Goal: Information Seeking & Learning: Learn about a topic

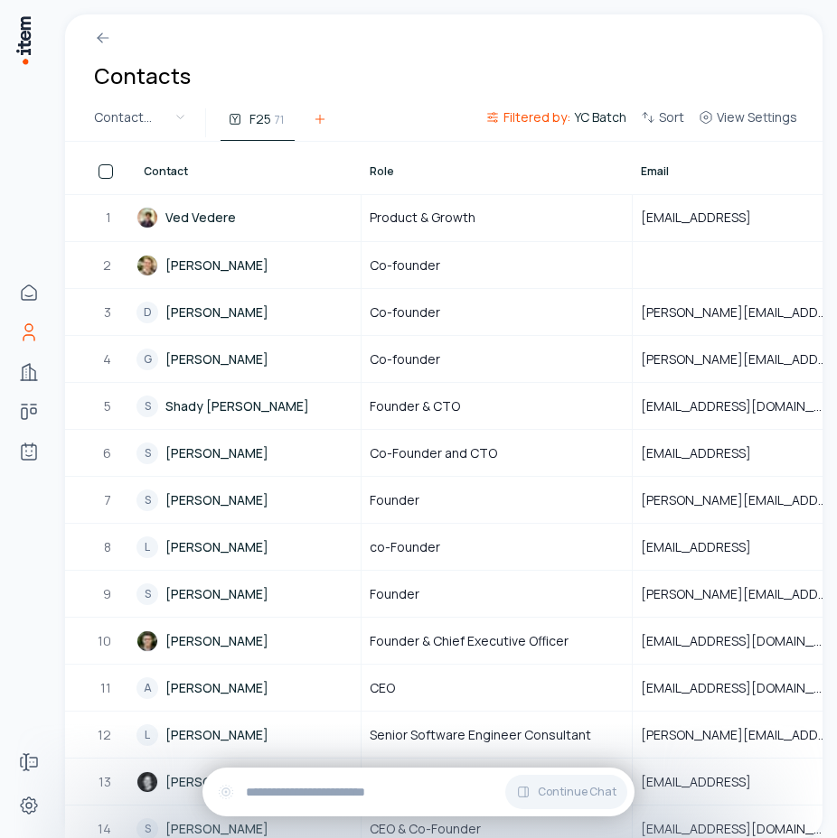
click at [324, 123] on icon at bounding box center [320, 119] width 14 height 14
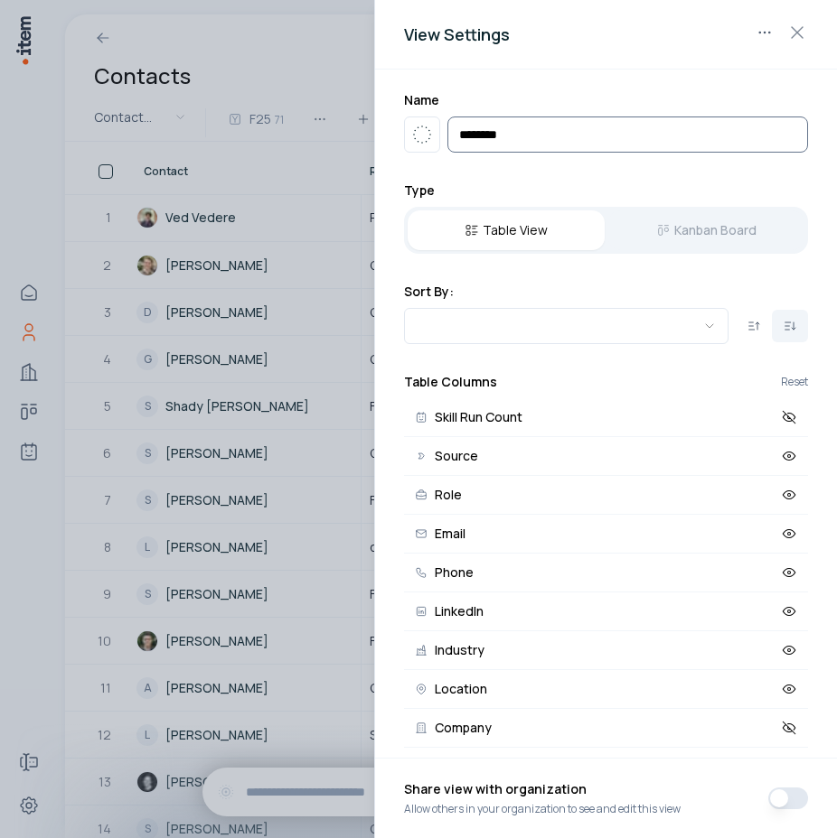
drag, startPoint x: 493, startPoint y: 135, endPoint x: 445, endPoint y: 134, distance: 47.9
click at [445, 134] on div "***" at bounding box center [606, 135] width 404 height 36
type input "*********"
click at [327, 70] on div at bounding box center [418, 419] width 837 height 838
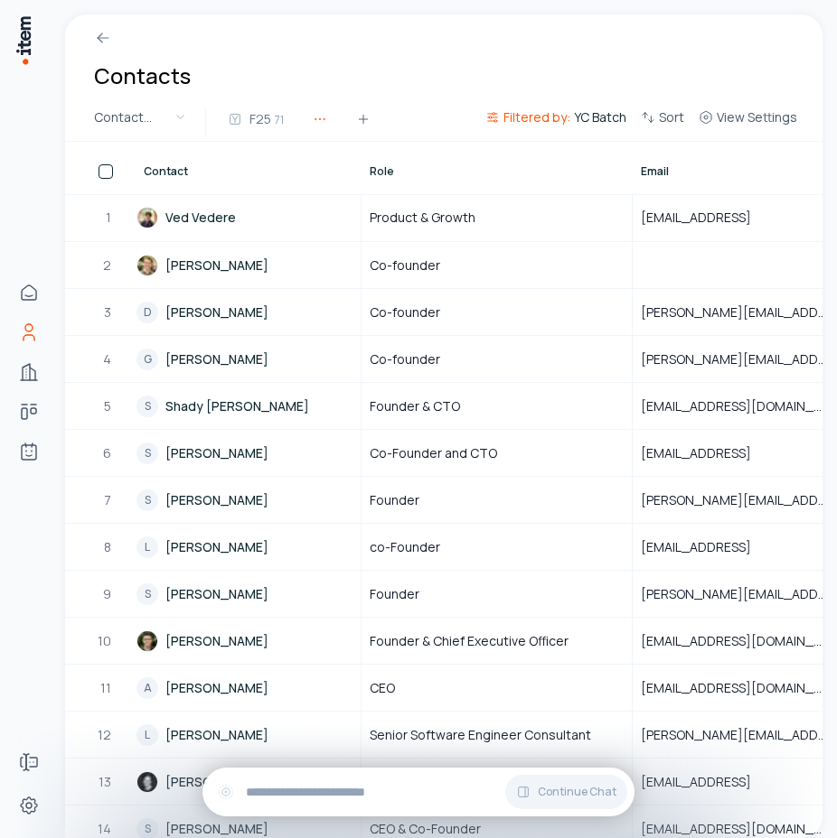
click at [325, 120] on icon "button" at bounding box center [320, 119] width 14 height 14
click at [442, 78] on div "Contacts" at bounding box center [443, 59] width 757 height 90
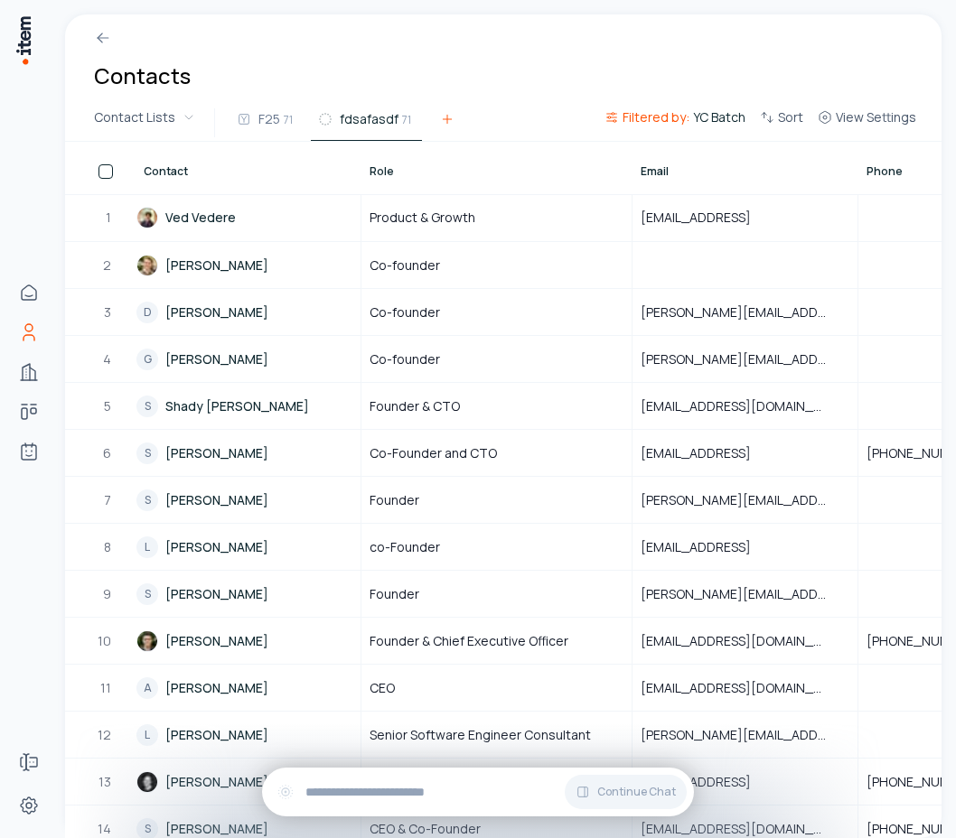
click at [445, 128] on button at bounding box center [447, 123] width 36 height 33
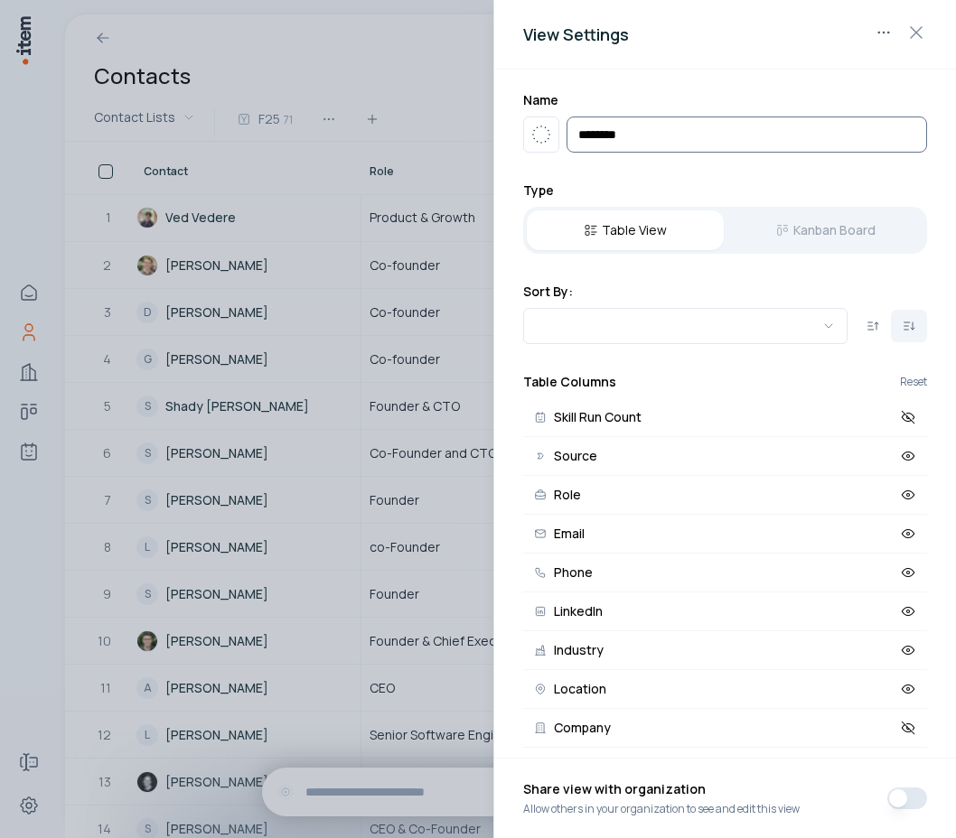
click at [695, 141] on input "*********" at bounding box center [746, 135] width 360 height 36
type input "**********"
click at [461, 67] on div at bounding box center [478, 419] width 956 height 838
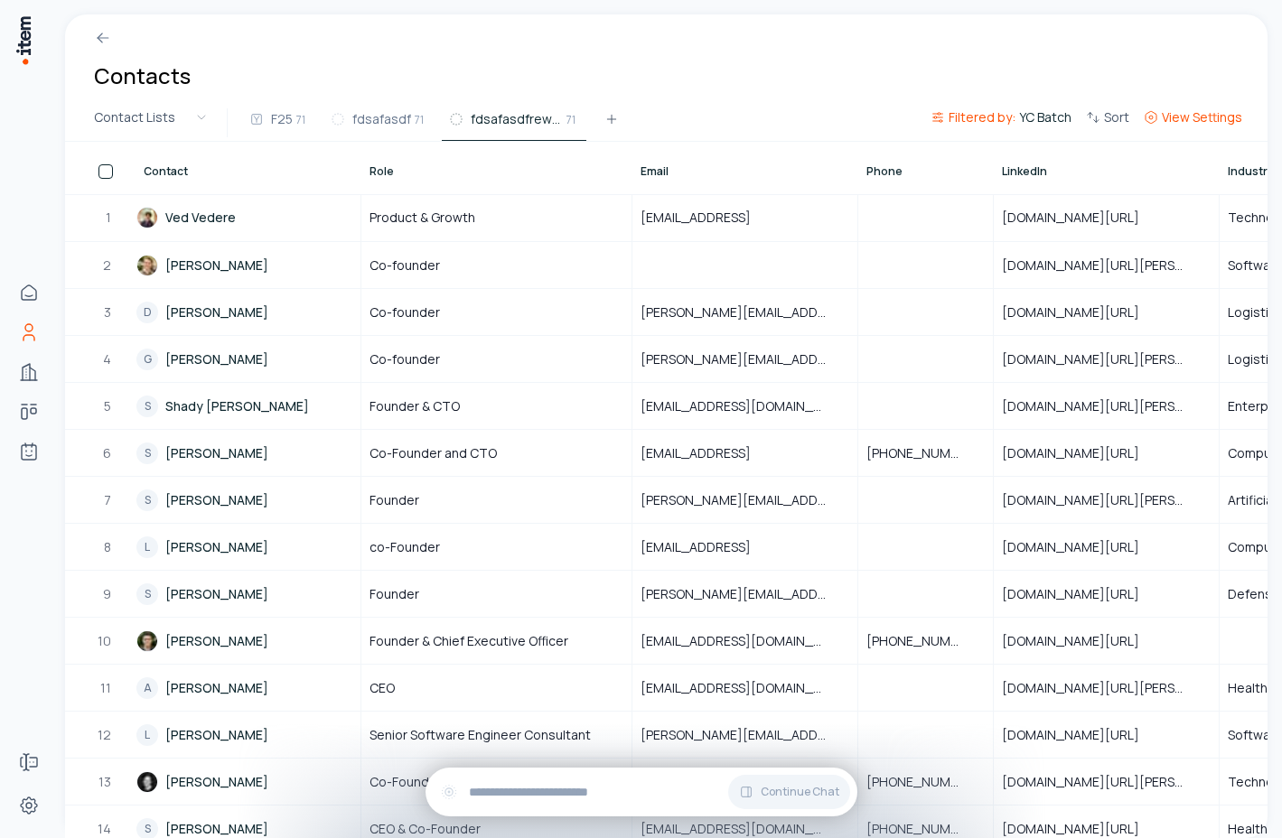
click at [1200, 121] on span "View Settings" at bounding box center [1202, 117] width 80 height 18
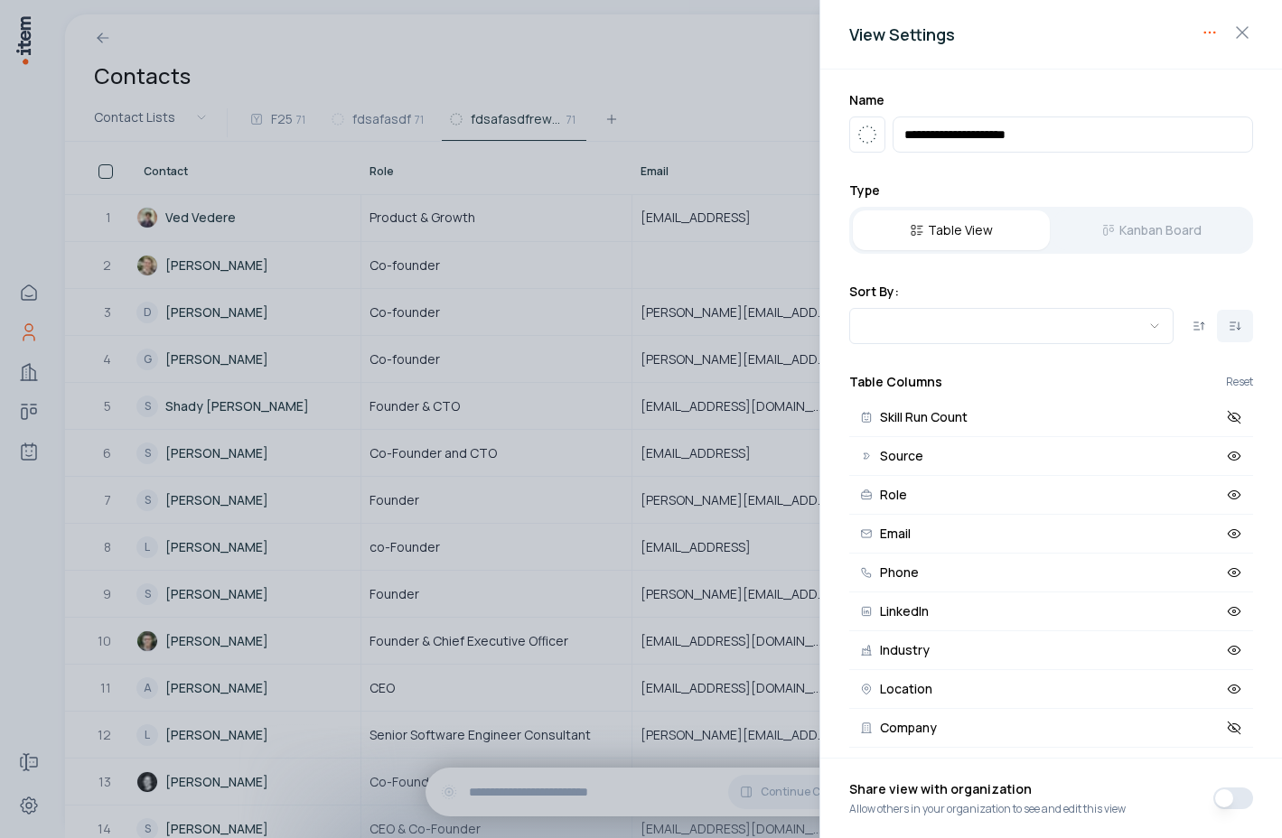
click at [1211, 35] on body "Home Contacts Companies Deals Agents Forms Settings Contacts Contact Lists F25 …" at bounding box center [641, 419] width 1282 height 838
click at [1125, 73] on div "Delete View" at bounding box center [1152, 69] width 136 height 29
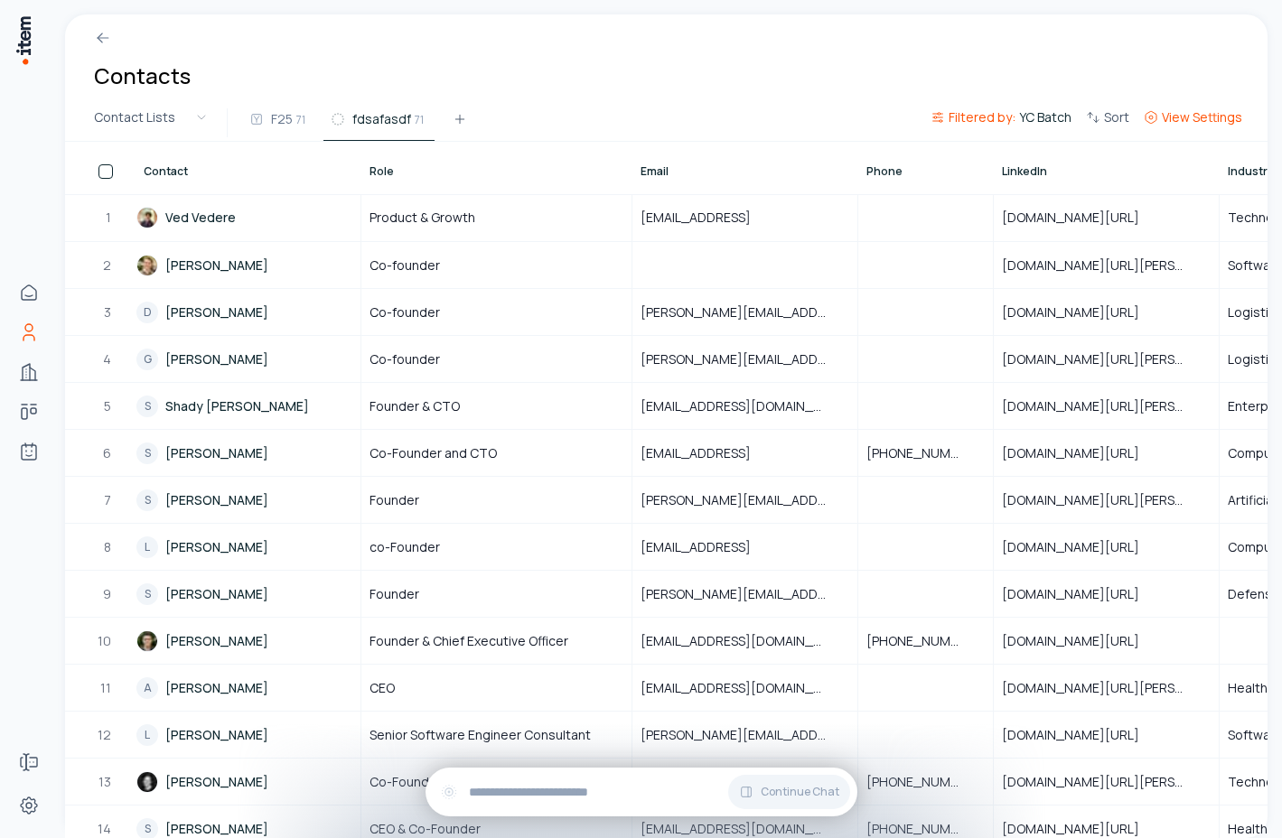
click at [1175, 116] on span "View Settings" at bounding box center [1202, 117] width 80 height 18
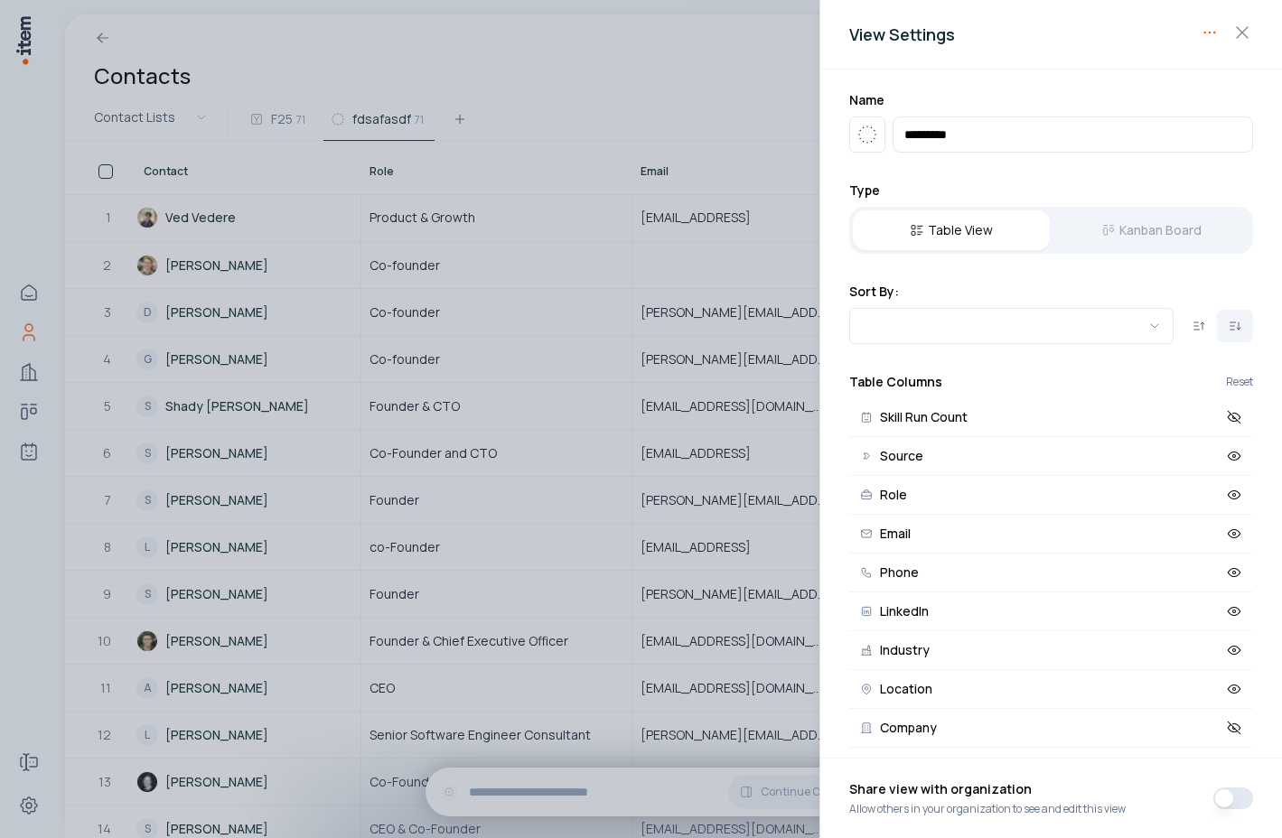
click at [1205, 36] on body "Home Contacts Companies Deals Agents Forms Settings Contacts Contact Lists F25 …" at bounding box center [641, 419] width 1282 height 838
click at [1109, 63] on div "Delete View" at bounding box center [1152, 69] width 136 height 29
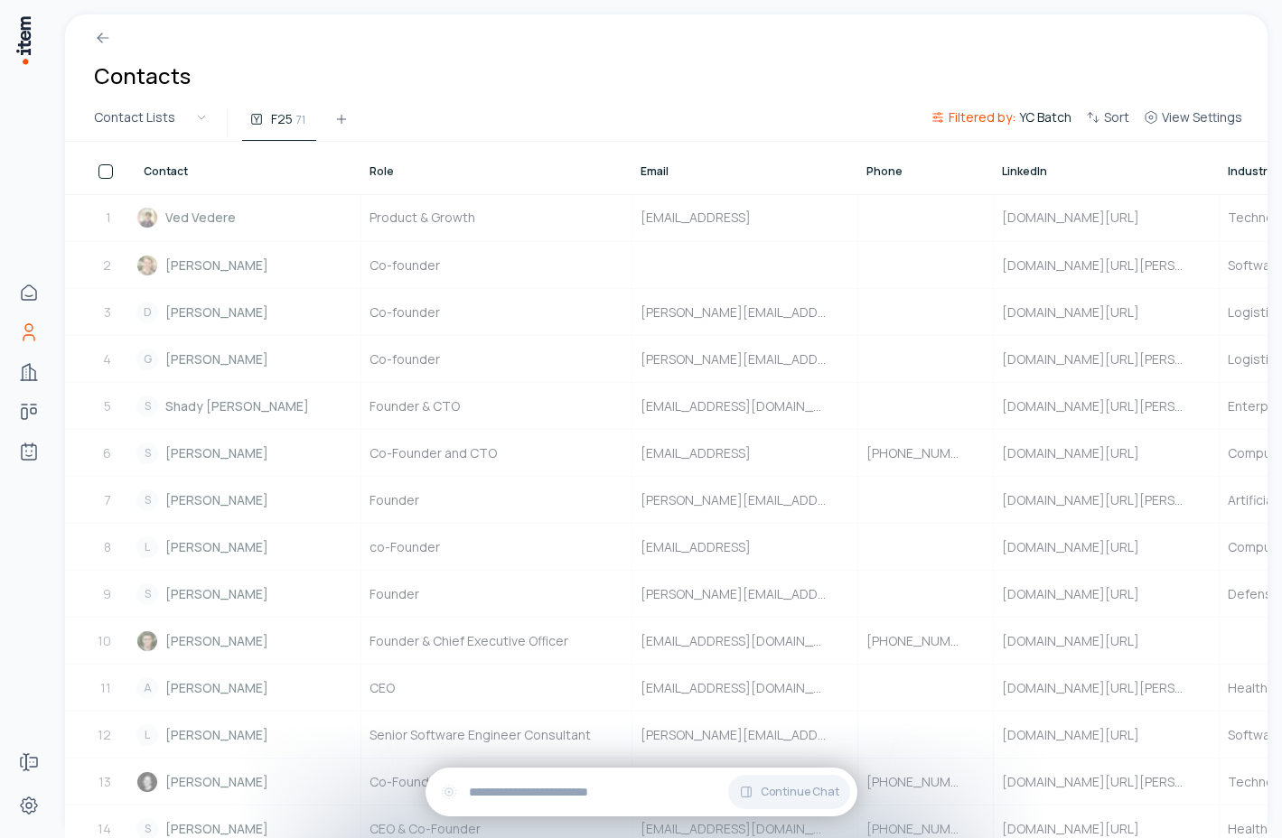
click at [688, 89] on div "Contacts" at bounding box center [666, 59] width 1203 height 90
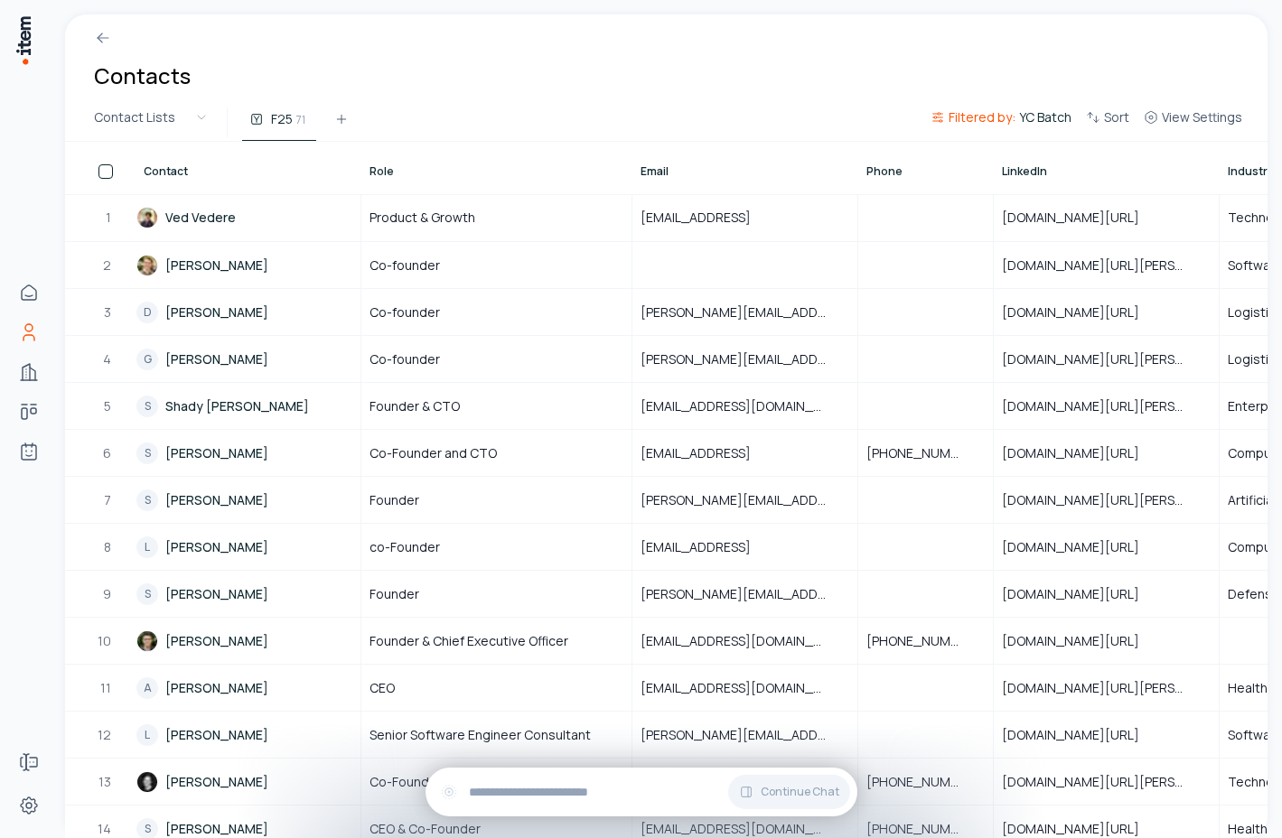
click at [571, 84] on div "Contacts" at bounding box center [666, 59] width 1203 height 90
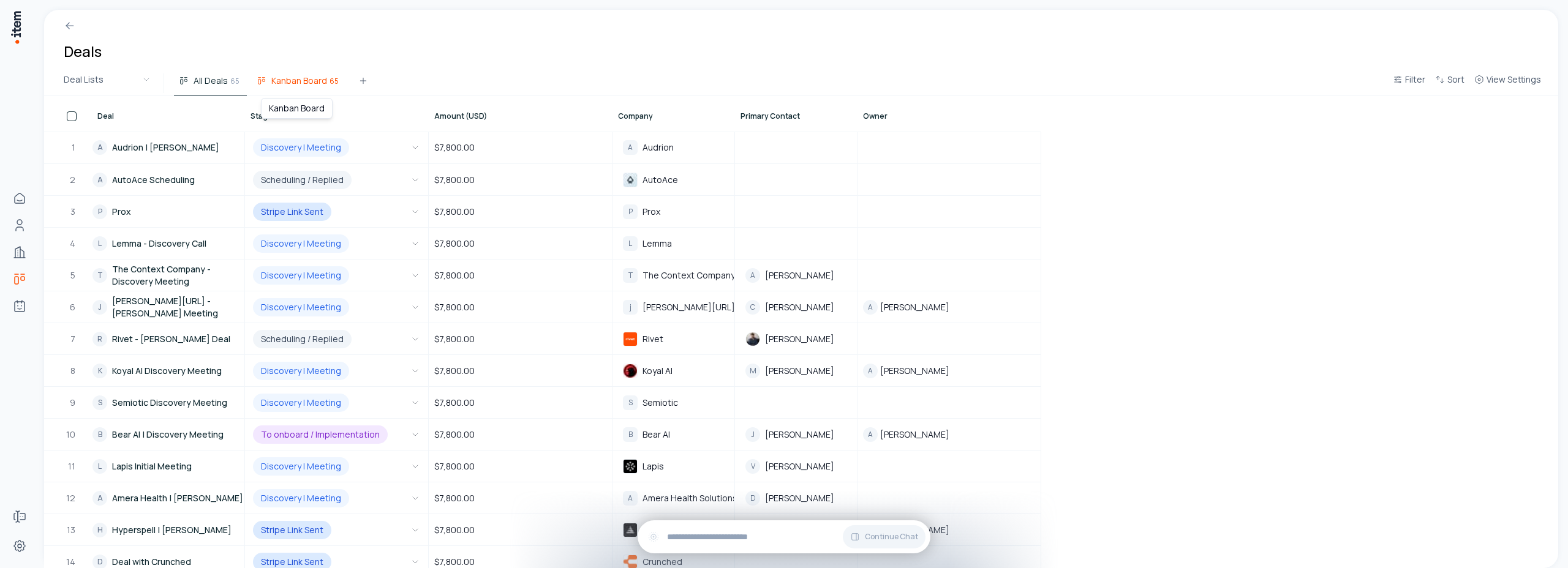
click at [298, 77] on span "Kanban Board" at bounding box center [299, 81] width 56 height 12
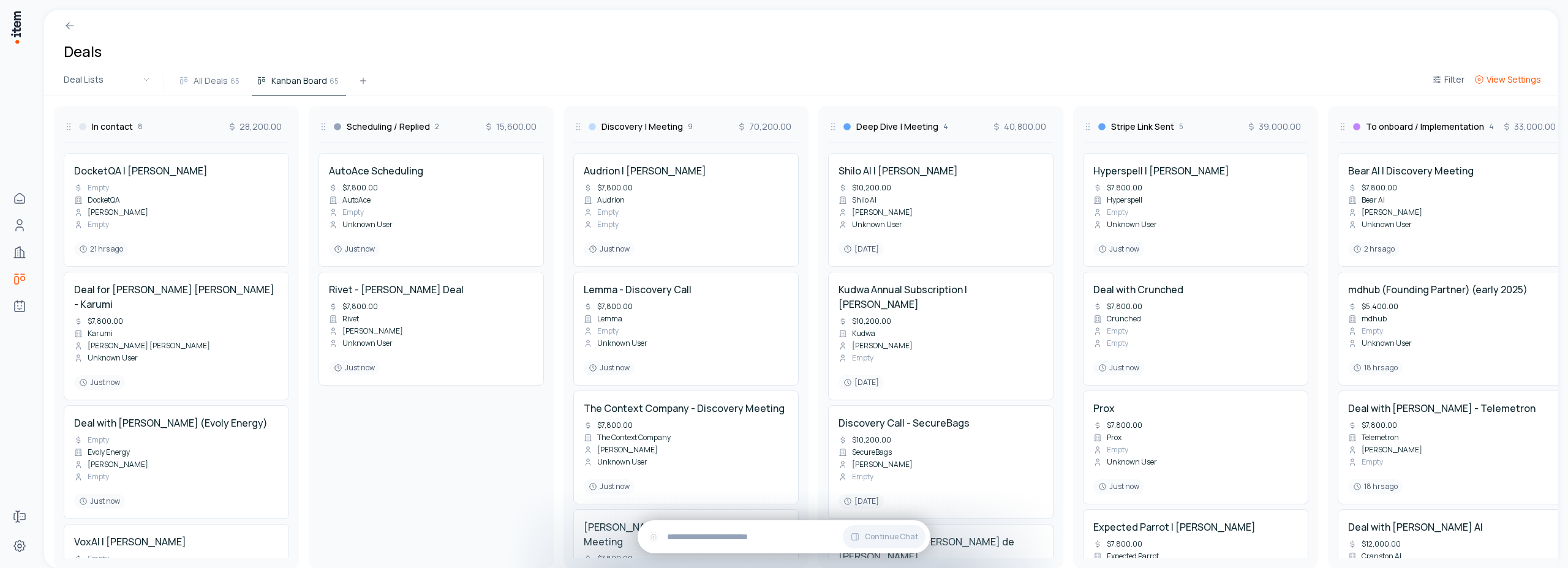
click at [1536, 78] on span "View Settings" at bounding box center [1514, 79] width 54 height 12
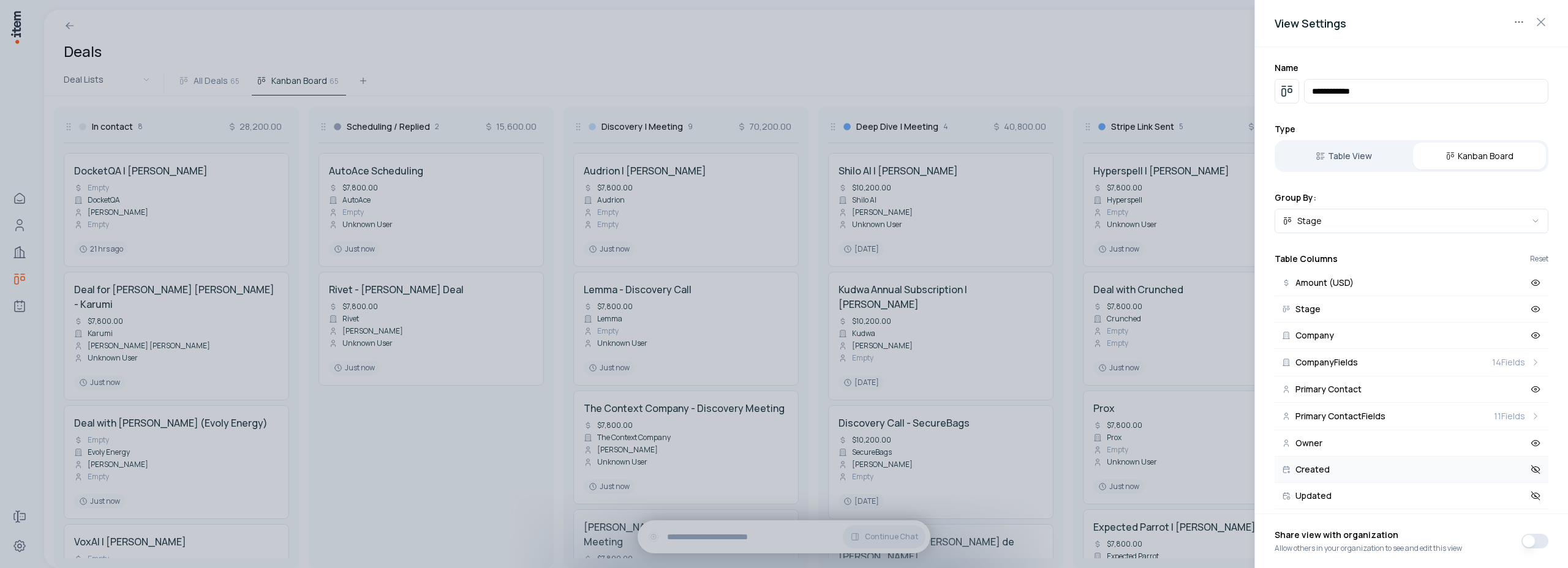
click at [1530, 473] on icon at bounding box center [1535, 470] width 11 height 11
click at [1530, 498] on icon at bounding box center [1535, 496] width 11 height 11
click at [1531, 471] on icon at bounding box center [1535, 470] width 9 height 5
click at [1530, 492] on icon at bounding box center [1535, 496] width 11 height 11
click at [1530, 413] on icon at bounding box center [1535, 416] width 11 height 11
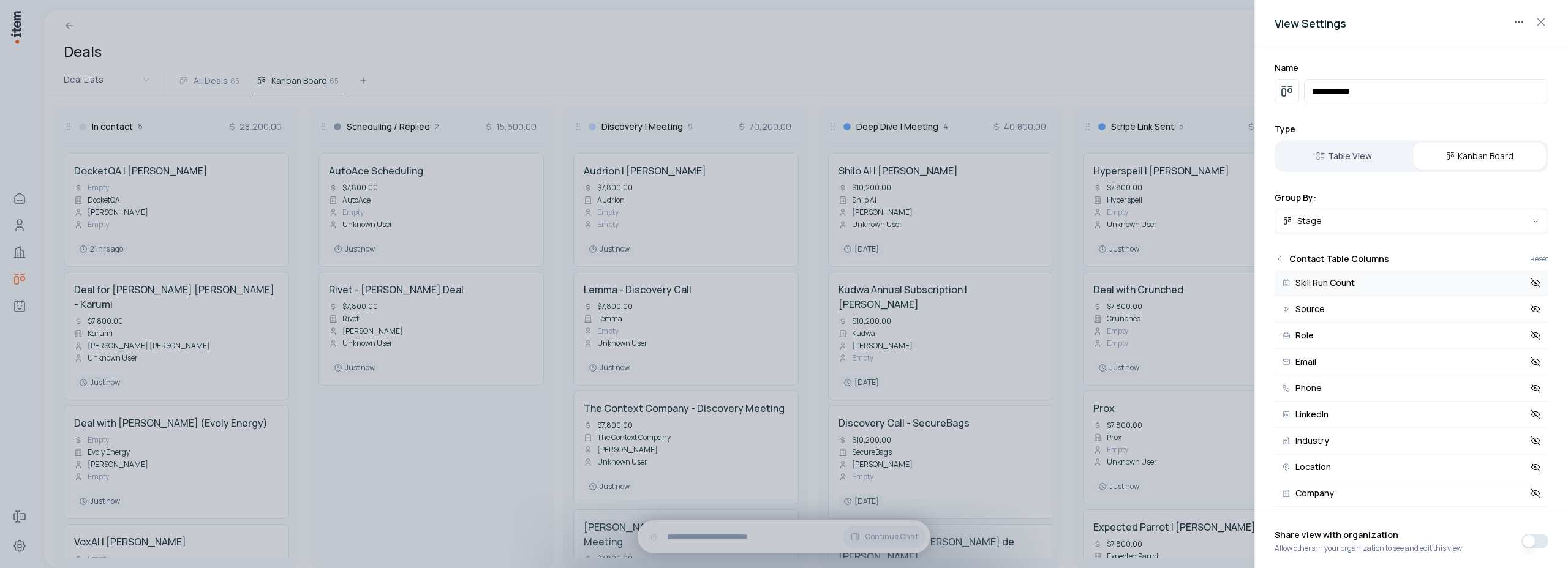
click at [1531, 282] on icon at bounding box center [1535, 283] width 9 height 9
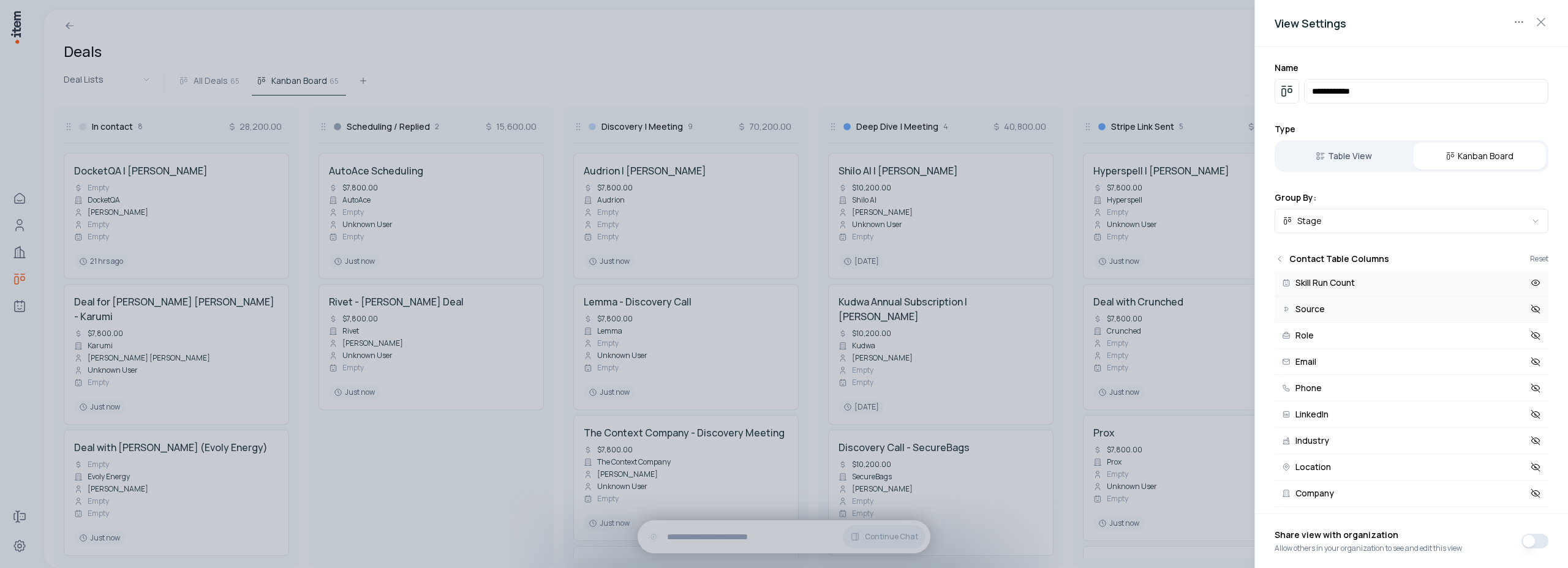
click at [1530, 308] on icon at bounding box center [1535, 309] width 11 height 11
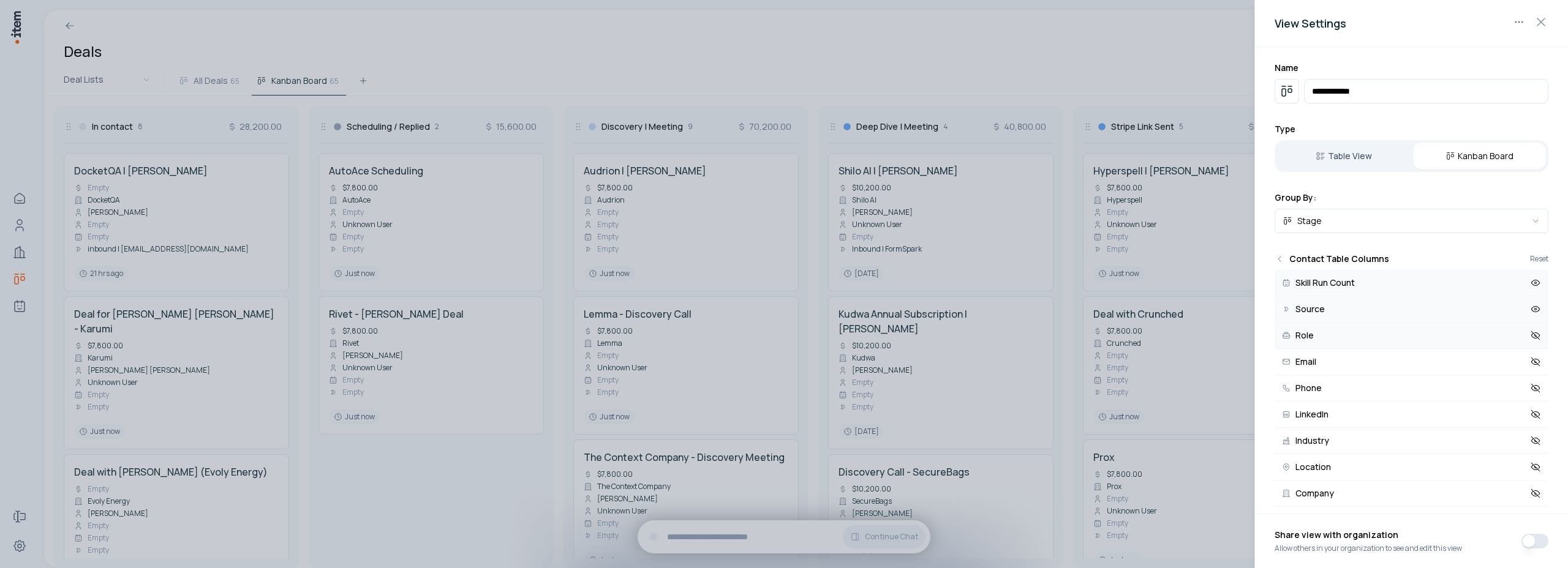
click at [1531, 339] on icon at bounding box center [1535, 336] width 9 height 9
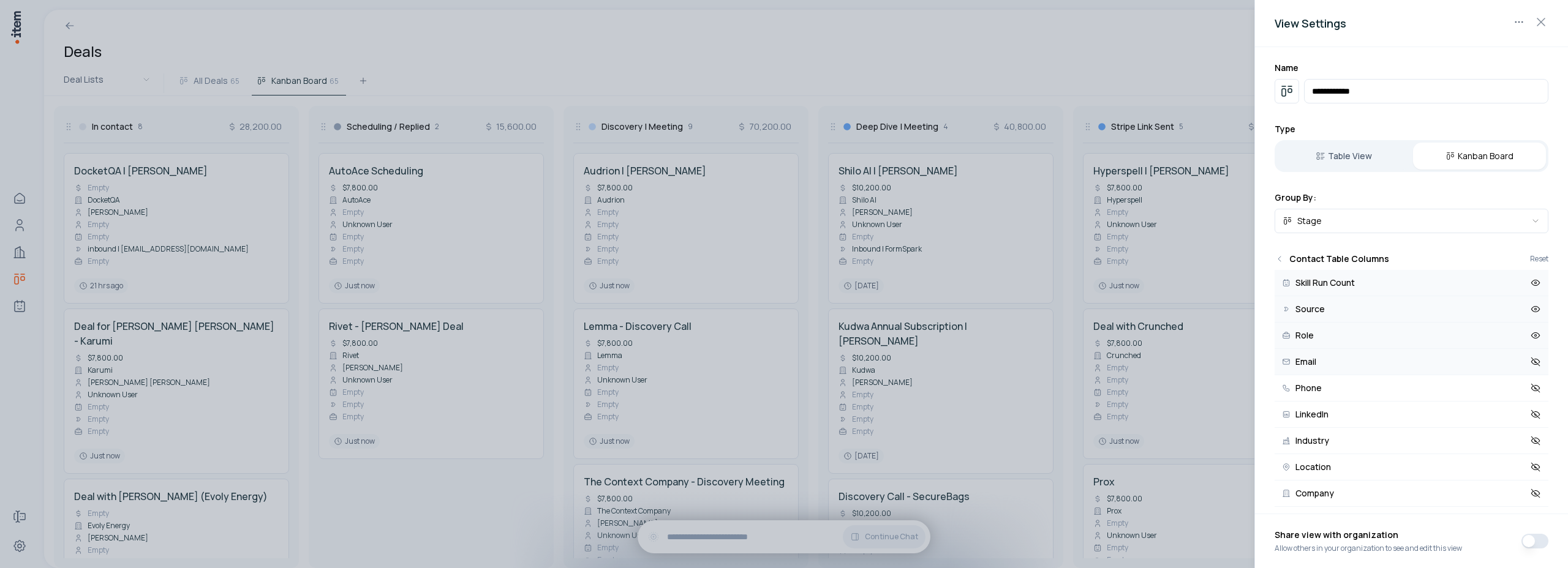
click at [1530, 363] on icon at bounding box center [1535, 362] width 11 height 11
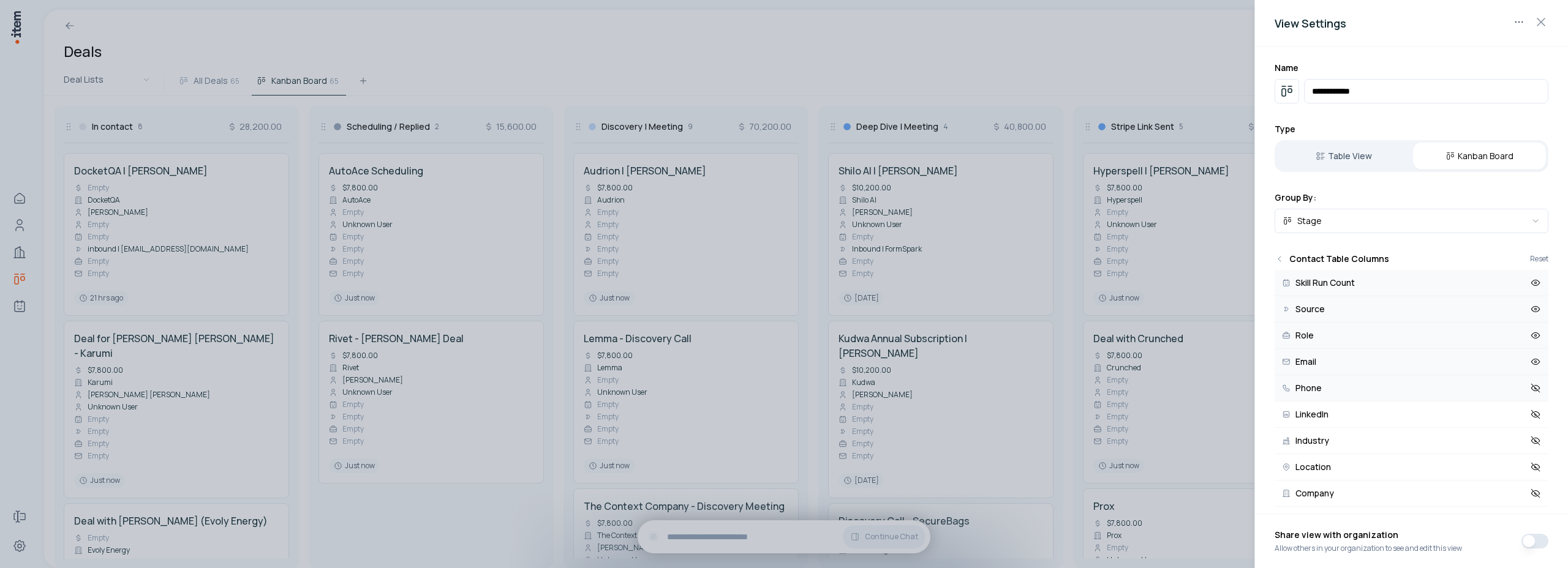
click at [1531, 386] on icon at bounding box center [1535, 388] width 9 height 5
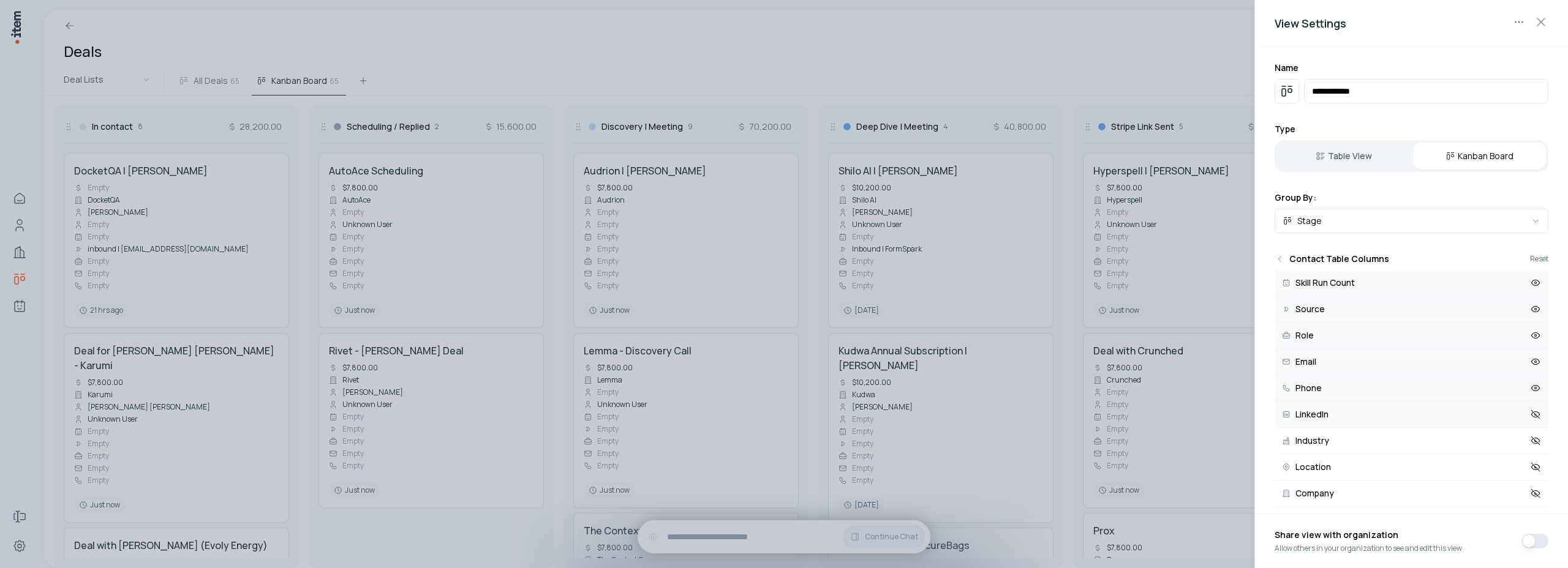
click at [1530, 411] on icon at bounding box center [1535, 415] width 11 height 11
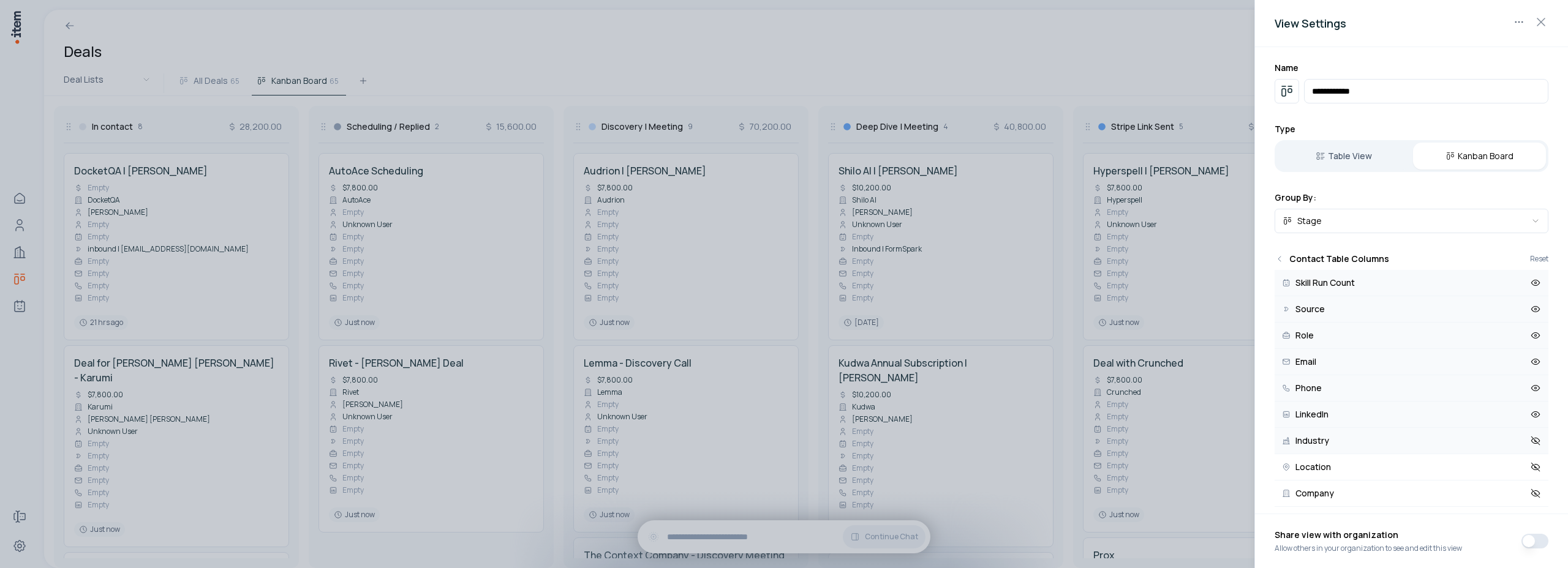
click at [1530, 441] on icon at bounding box center [1535, 441] width 11 height 11
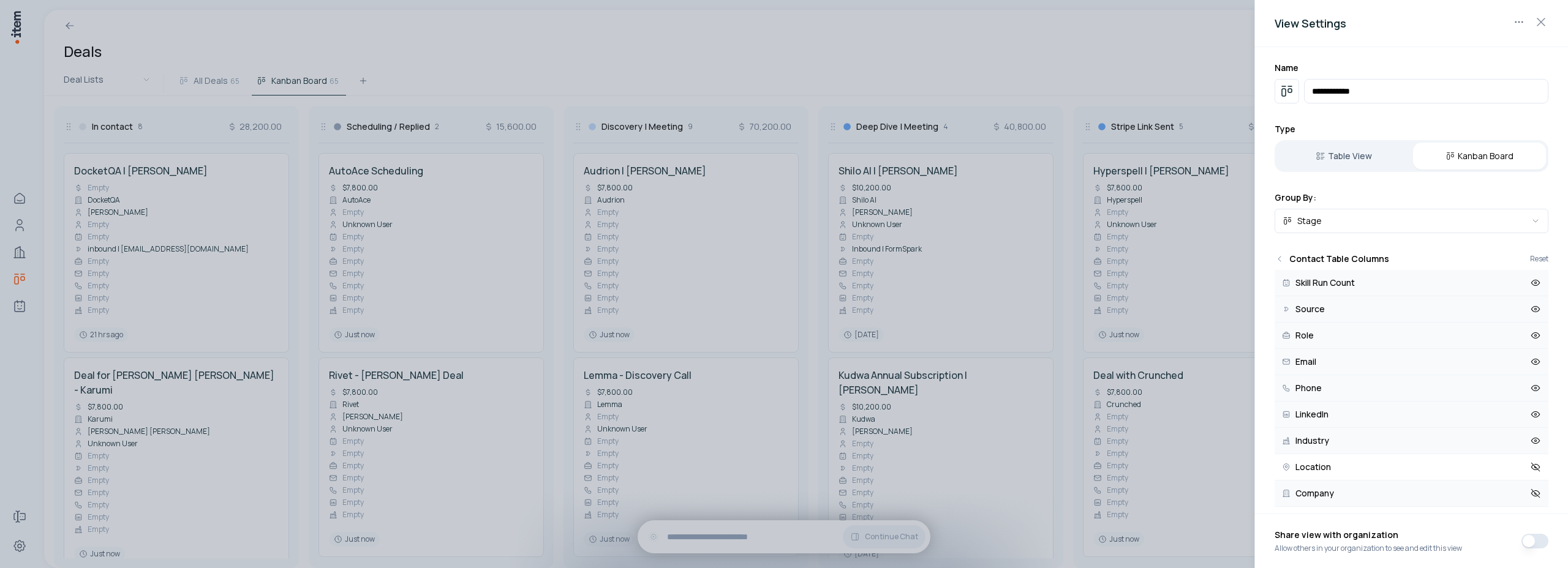
click at [1530, 490] on icon at bounding box center [1535, 493] width 11 height 11
click at [1530, 469] on icon at bounding box center [1535, 467] width 11 height 11
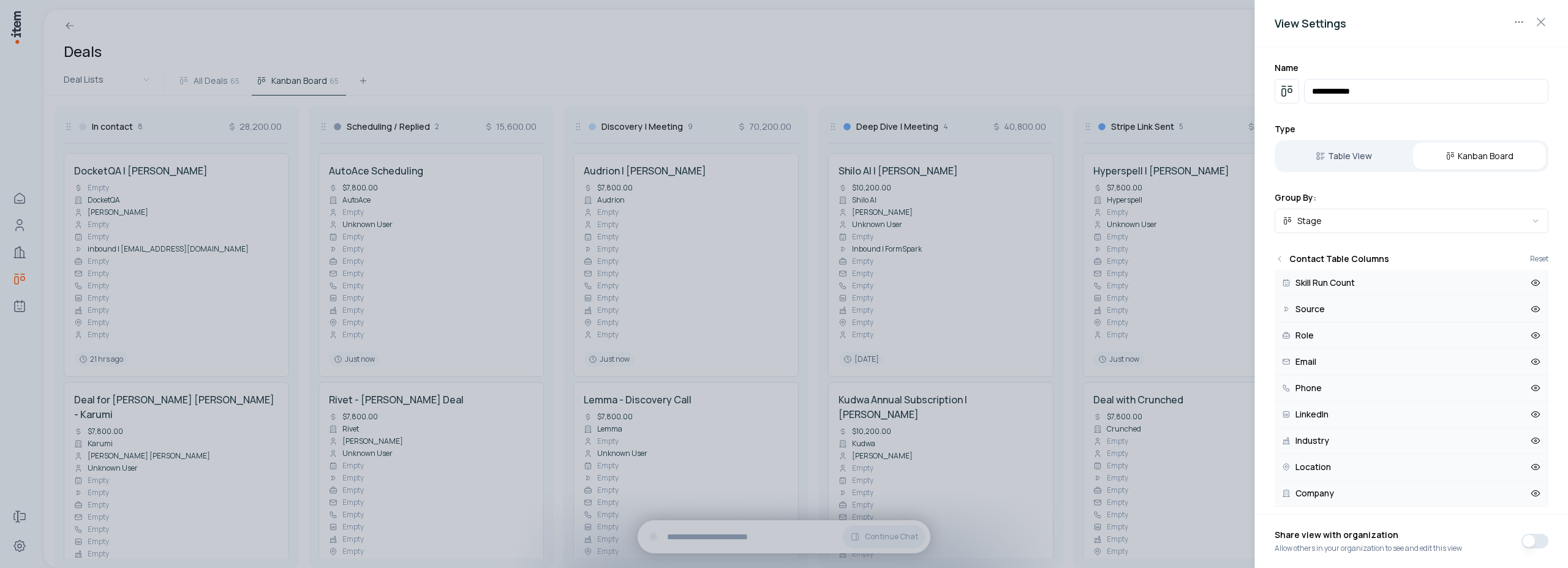
click at [1535, 466] on icon at bounding box center [1535, 467] width 2 height 2
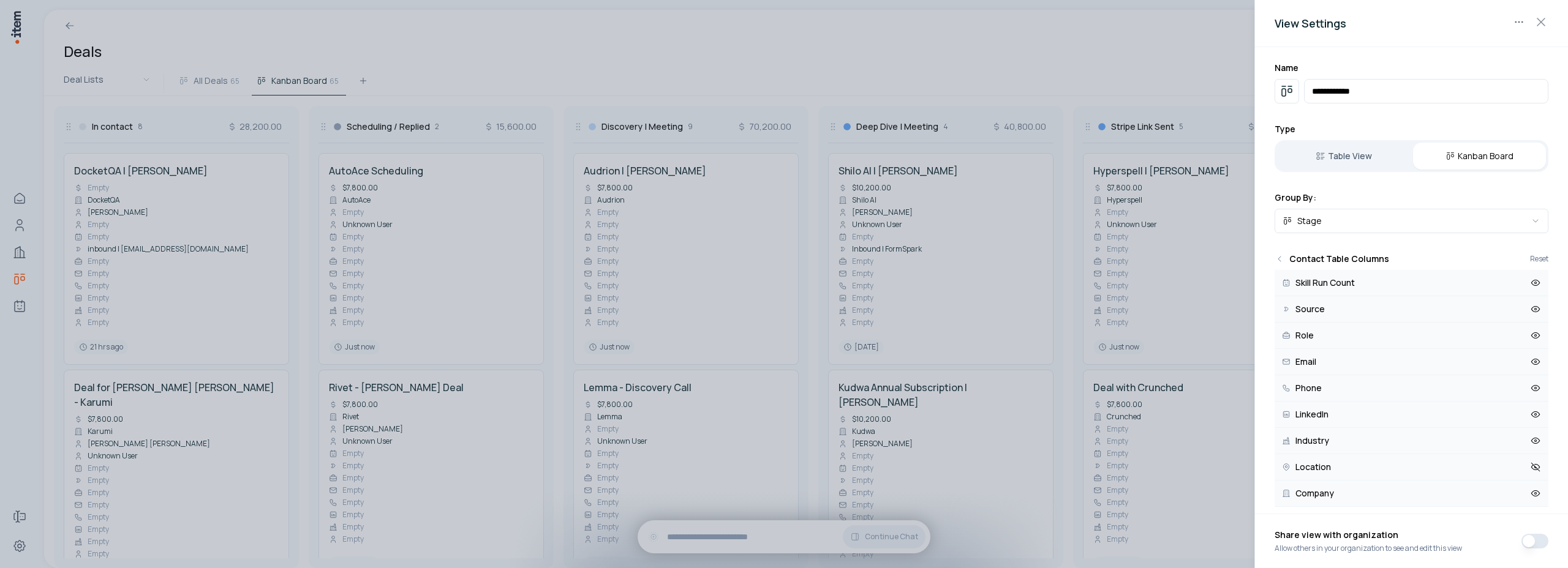
click at [1529, 485] on button "Company" at bounding box center [1411, 493] width 274 height 26
click at [1530, 437] on icon at bounding box center [1535, 441] width 11 height 11
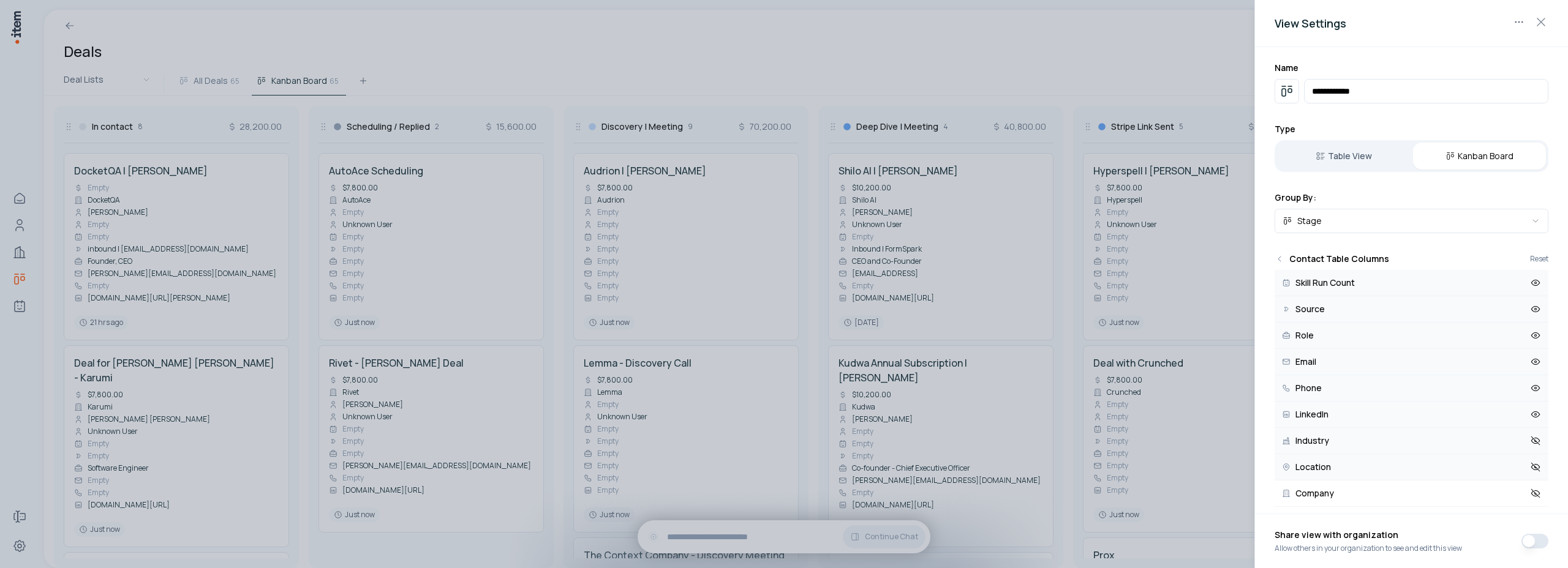
click at [1530, 418] on icon at bounding box center [1535, 415] width 11 height 11
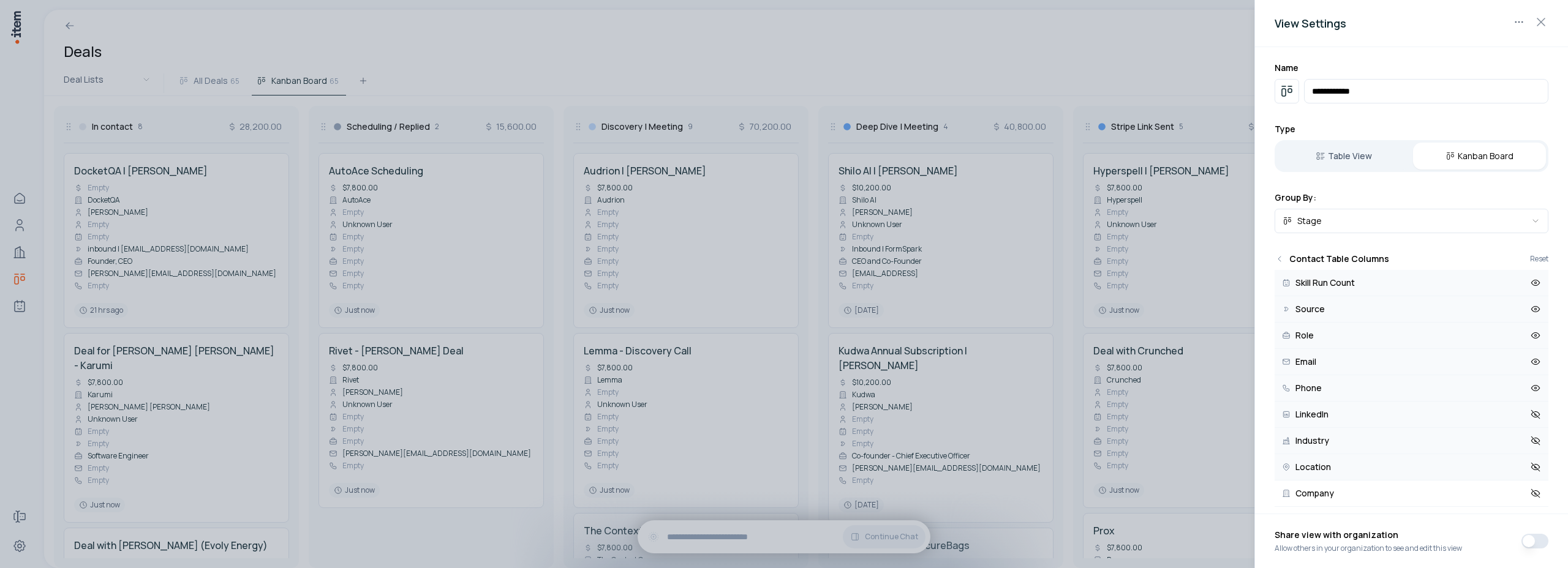
drag, startPoint x: 1527, startPoint y: 390, endPoint x: 1529, endPoint y: 382, distance: 8.2
click at [1530, 389] on icon at bounding box center [1535, 388] width 11 height 11
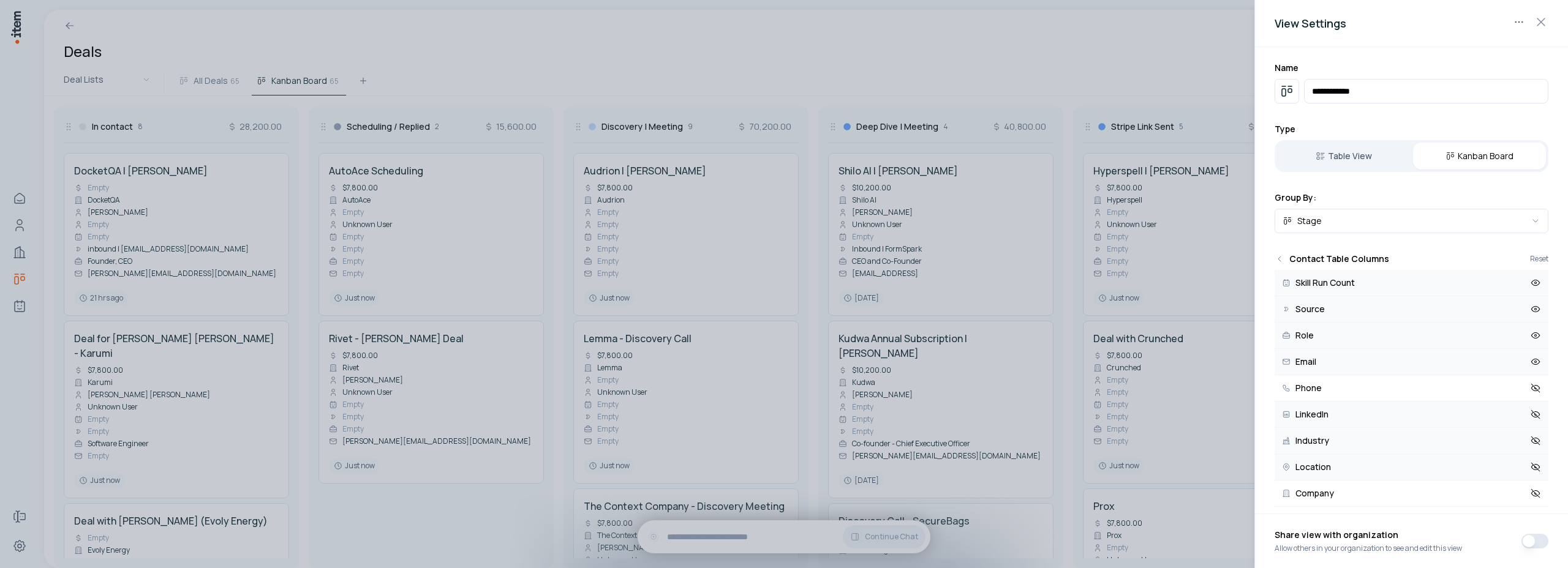
click at [1527, 355] on button "Email" at bounding box center [1411, 362] width 274 height 26
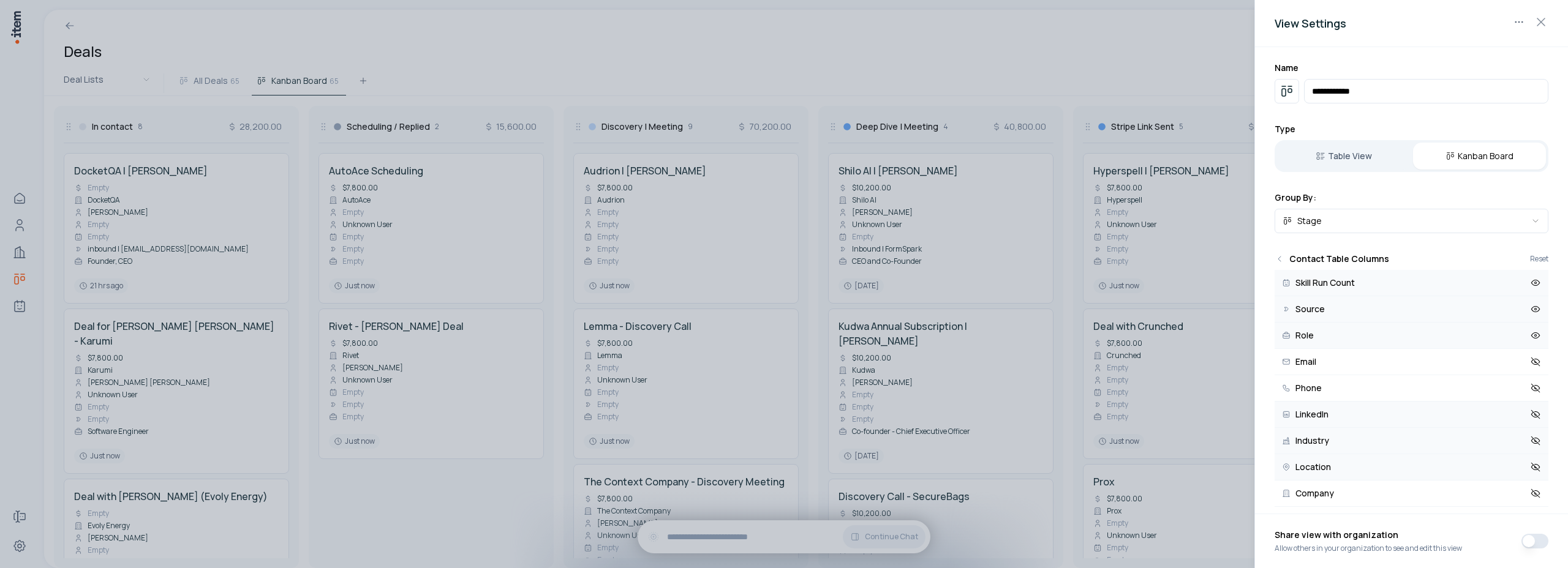
click at [1525, 342] on button "Role" at bounding box center [1411, 336] width 274 height 26
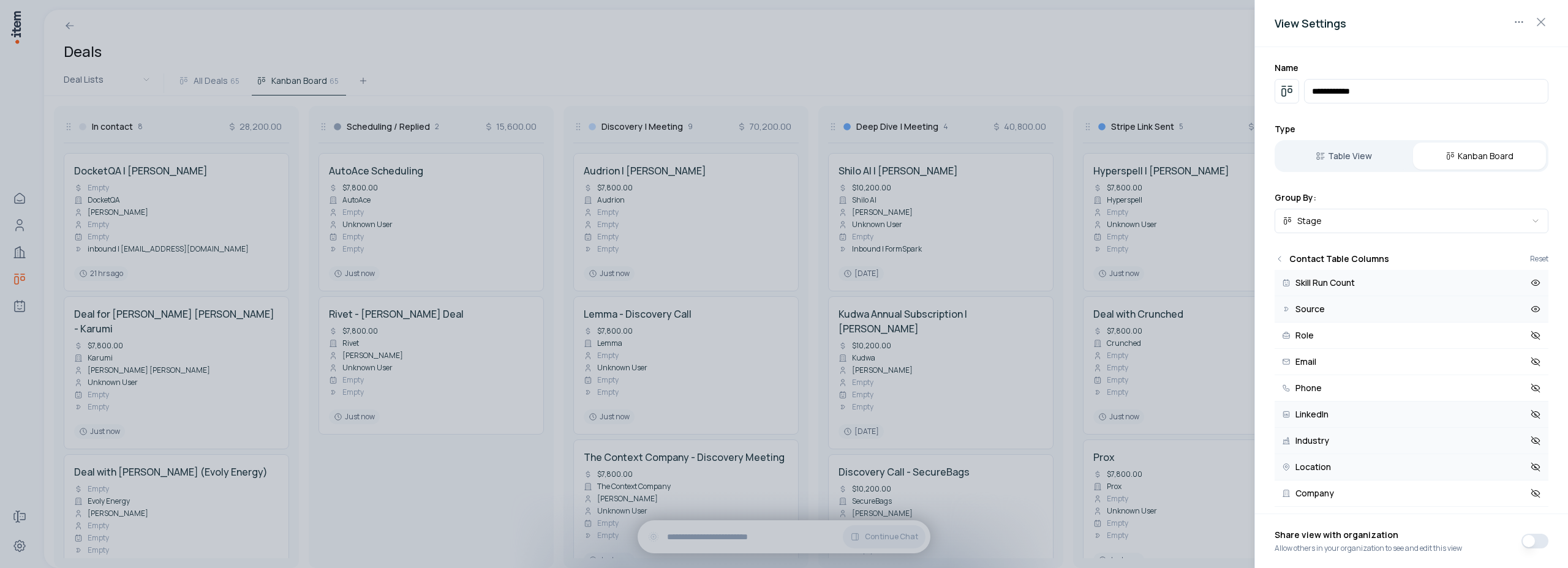
click at [1525, 315] on button "Source" at bounding box center [1411, 309] width 274 height 26
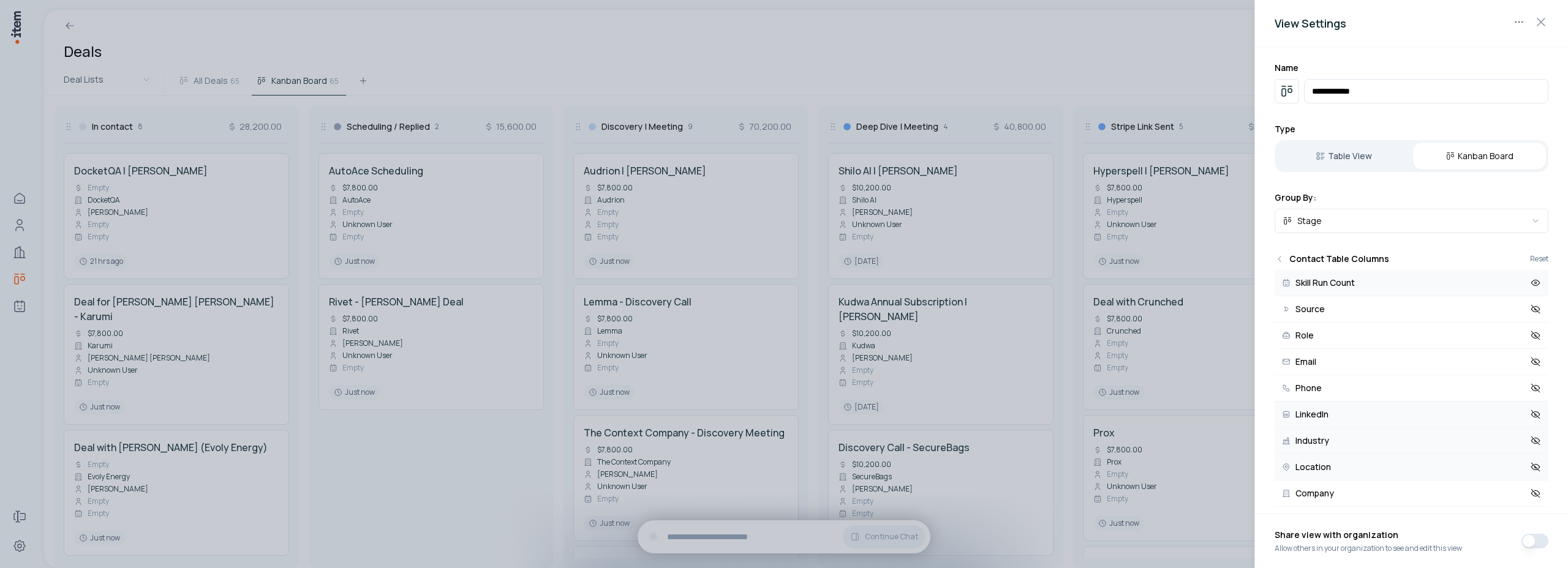
click at [1530, 283] on icon at bounding box center [1535, 283] width 11 height 11
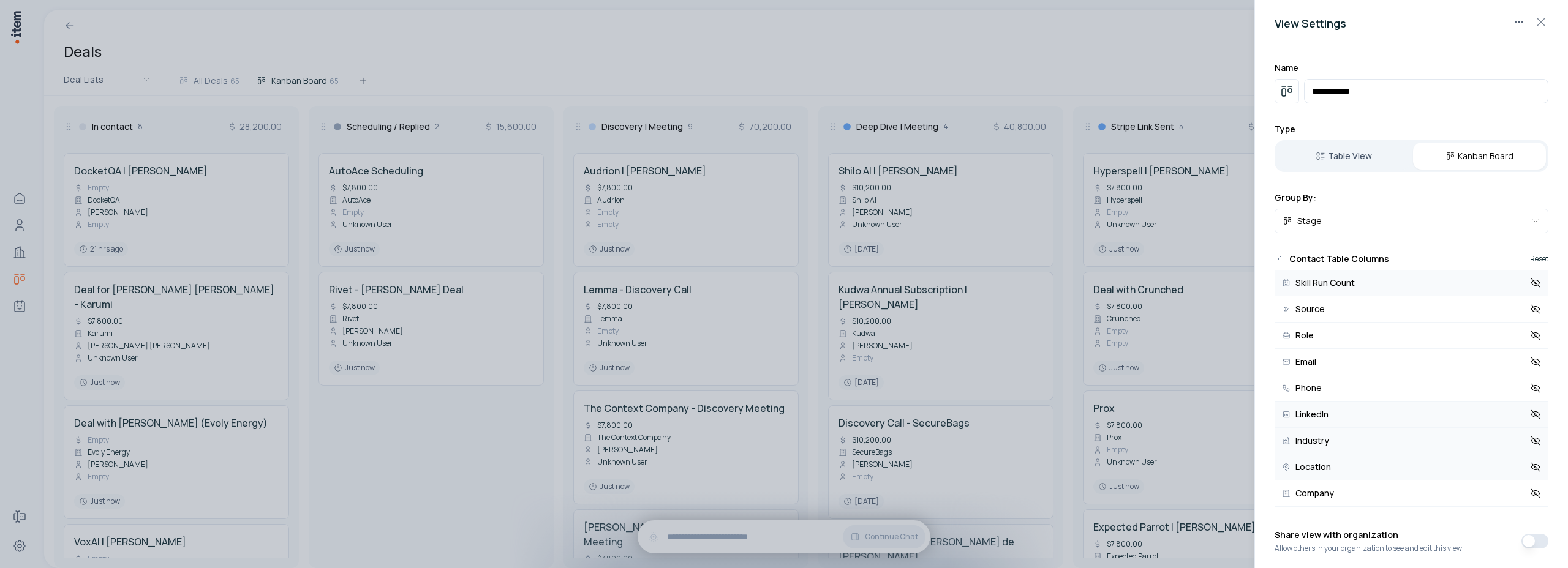
click at [1531, 258] on button "Reset" at bounding box center [1539, 259] width 18 height 7
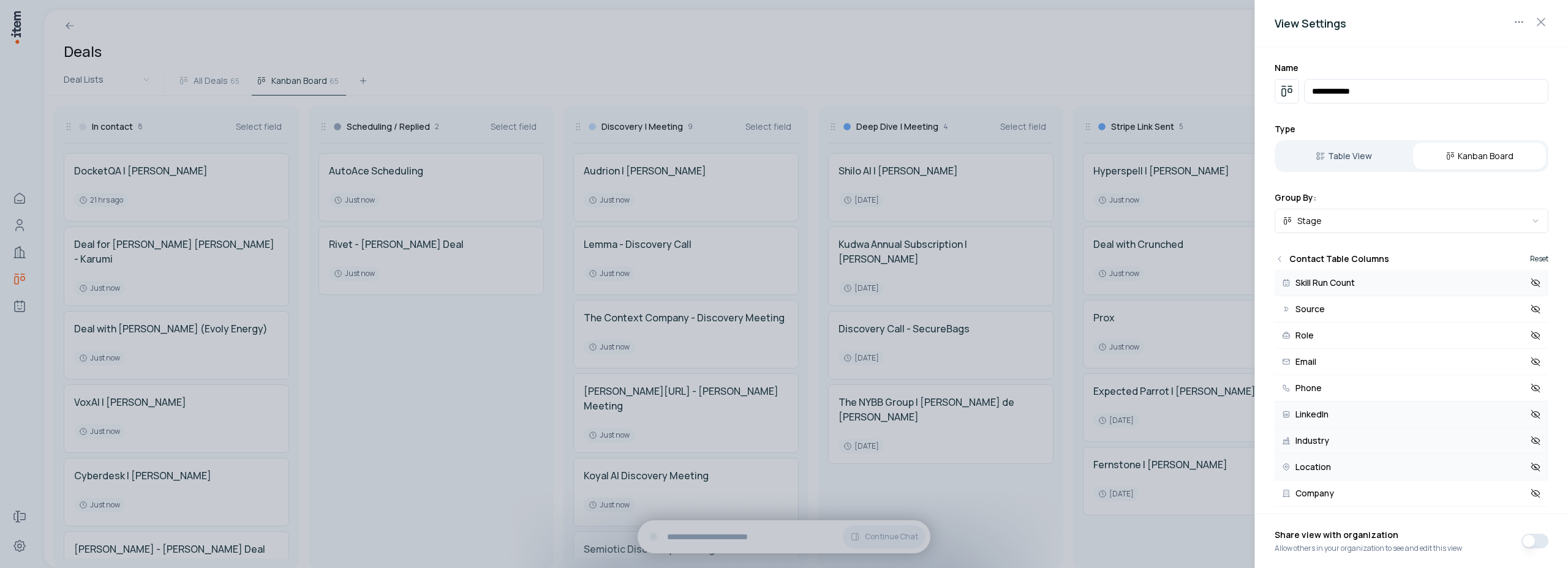
click at [1531, 257] on button "Reset" at bounding box center [1539, 259] width 18 height 7
click at [1279, 256] on icon "Back" at bounding box center [1279, 259] width 9 height 9
click at [1530, 286] on icon at bounding box center [1535, 283] width 11 height 11
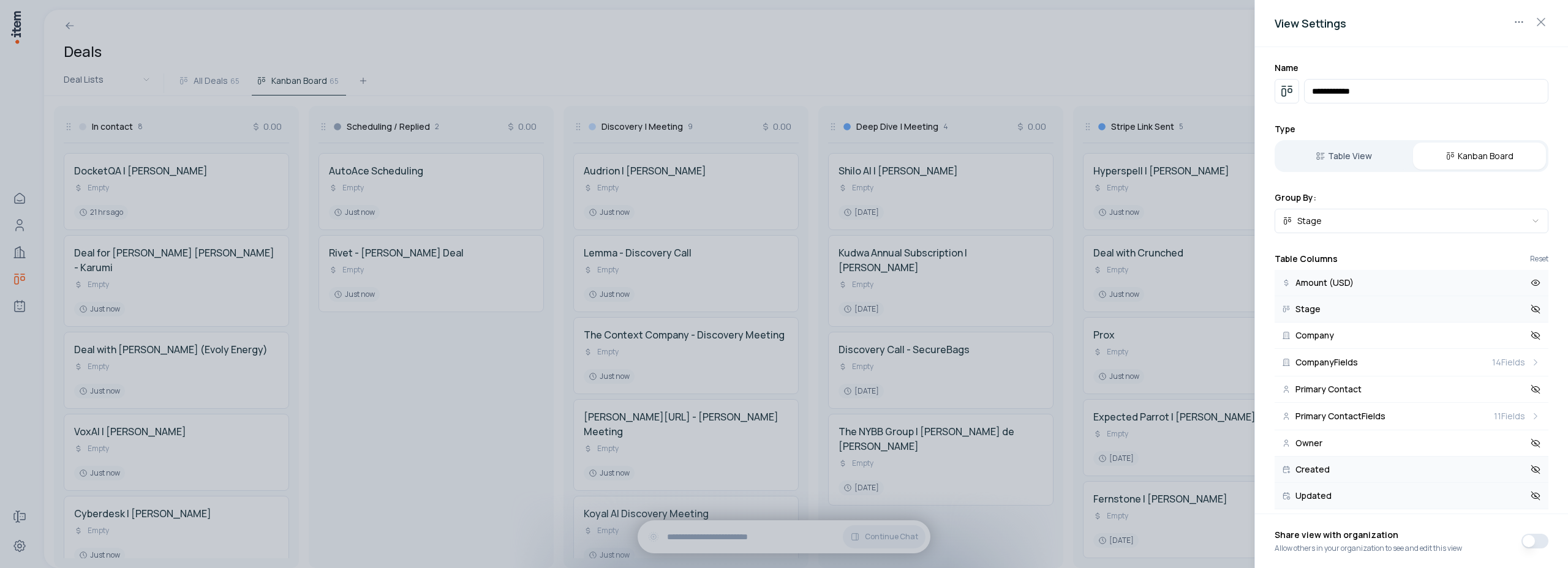
click at [1530, 312] on icon at bounding box center [1535, 309] width 11 height 11
click at [1531, 335] on icon at bounding box center [1535, 336] width 9 height 9
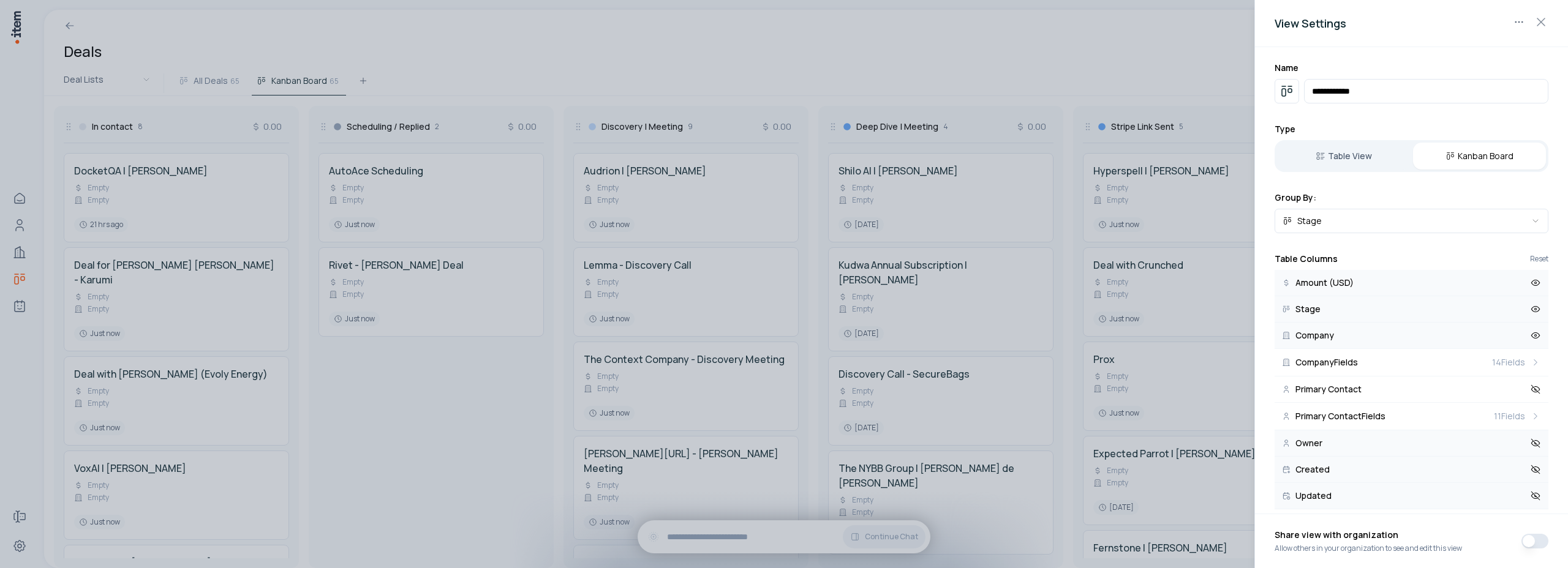
click at [1527, 449] on button "Owner" at bounding box center [1411, 443] width 274 height 26
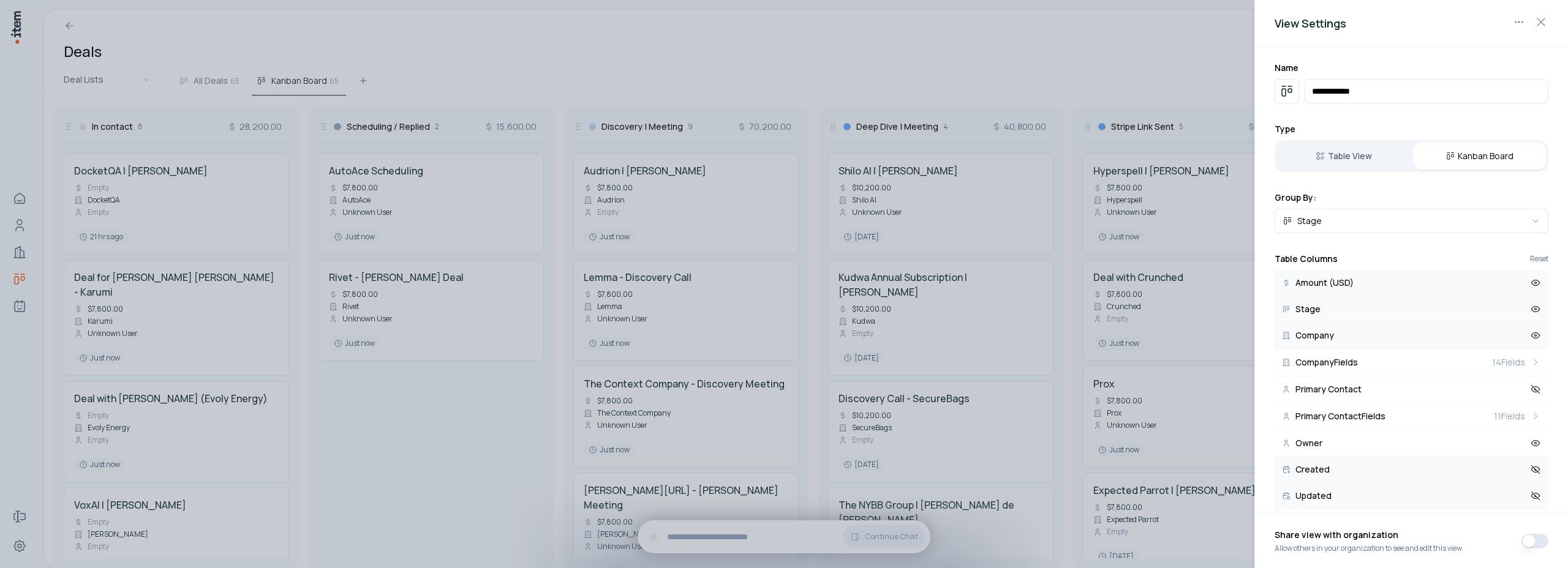
click at [1530, 470] on icon at bounding box center [1535, 470] width 11 height 11
click at [1535, 470] on icon at bounding box center [1535, 470] width 2 height 2
click at [1544, 20] on icon "button" at bounding box center [1541, 22] width 15 height 15
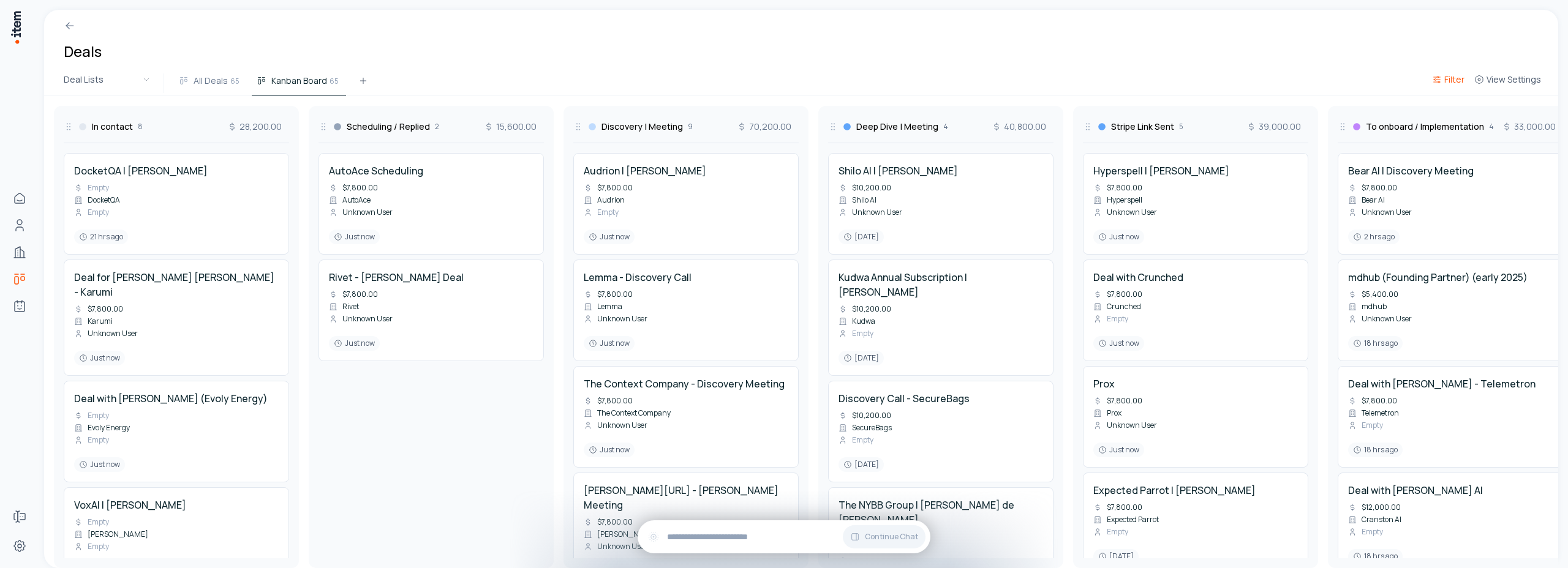
click at [1438, 82] on icon "button" at bounding box center [1436, 82] width 4 height 0
click at [1173, 140] on button "Add filter" at bounding box center [1299, 142] width 322 height 22
click at [1383, 143] on input "text" at bounding box center [1399, 141] width 73 height 20
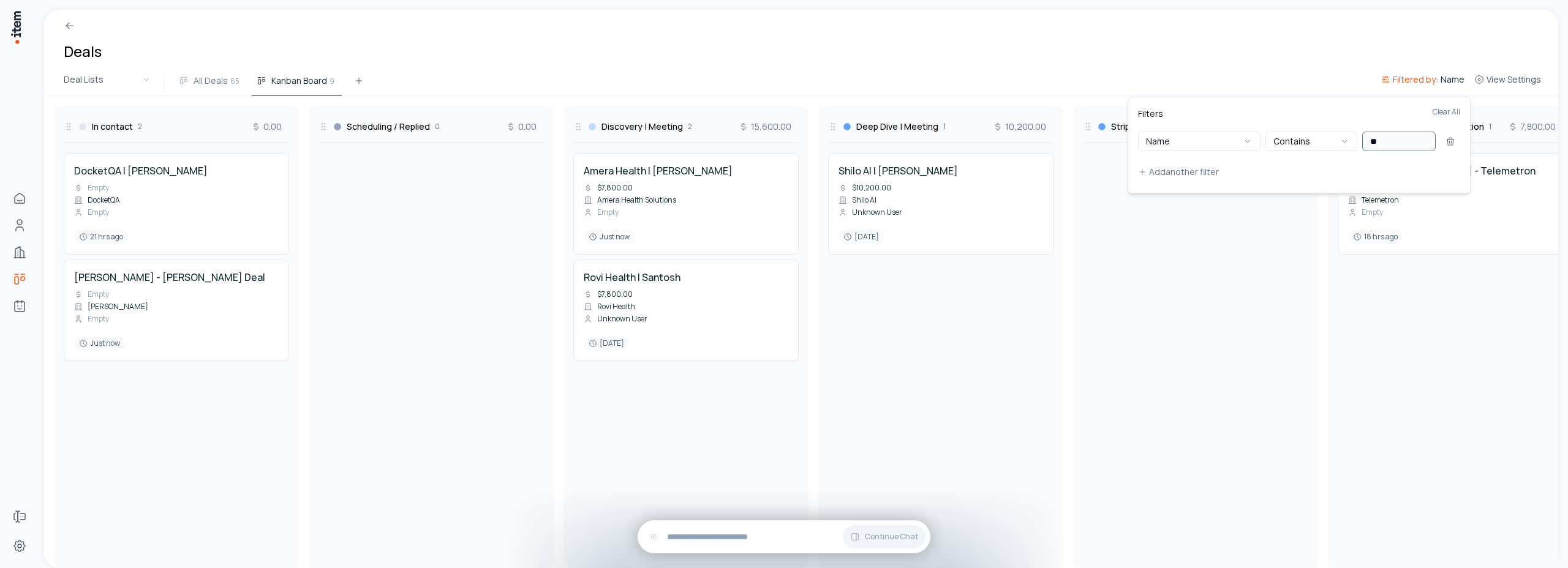
type input "*"
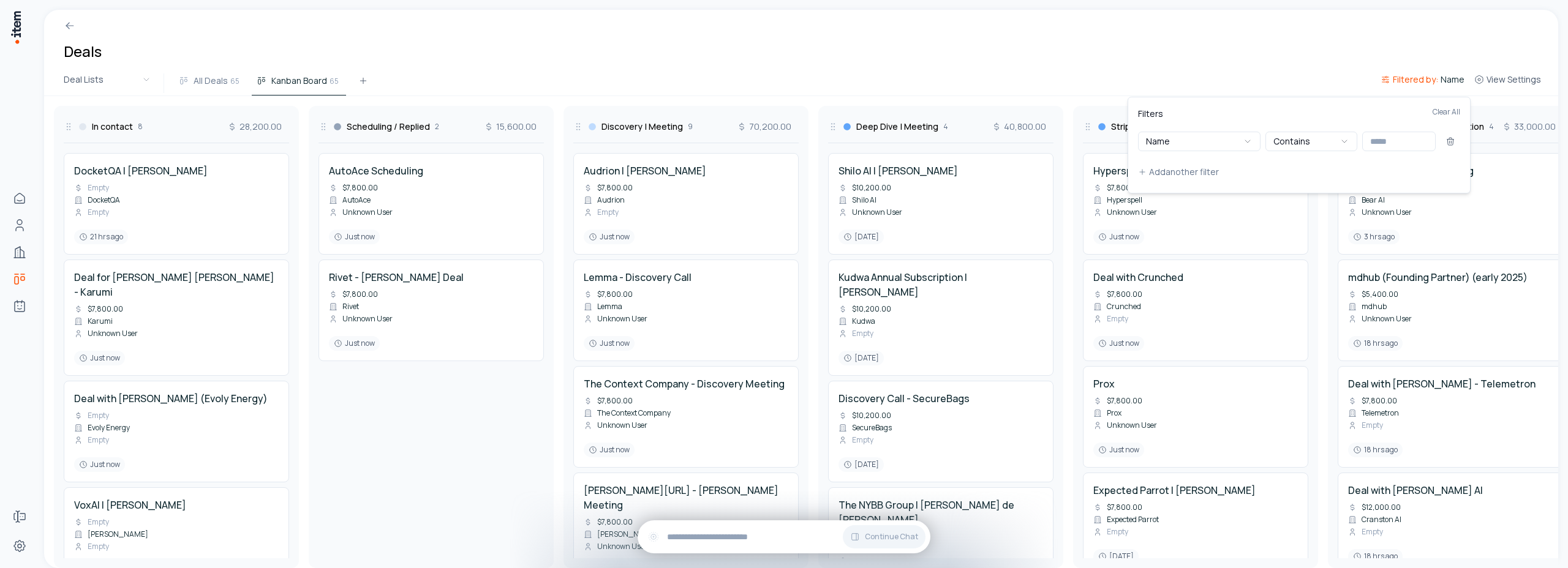
click at [927, 64] on html "Home Contacts Companies Deals Agents Forms Settings Deals Deal Lists All Deals …" at bounding box center [784, 284] width 1568 height 568
click at [1430, 81] on span "Filtered by:" at bounding box center [1415, 79] width 45 height 12
click at [1244, 137] on icon "button" at bounding box center [1247, 141] width 9 height 9
click at [1329, 144] on button "Contains Any" at bounding box center [1312, 141] width 92 height 20
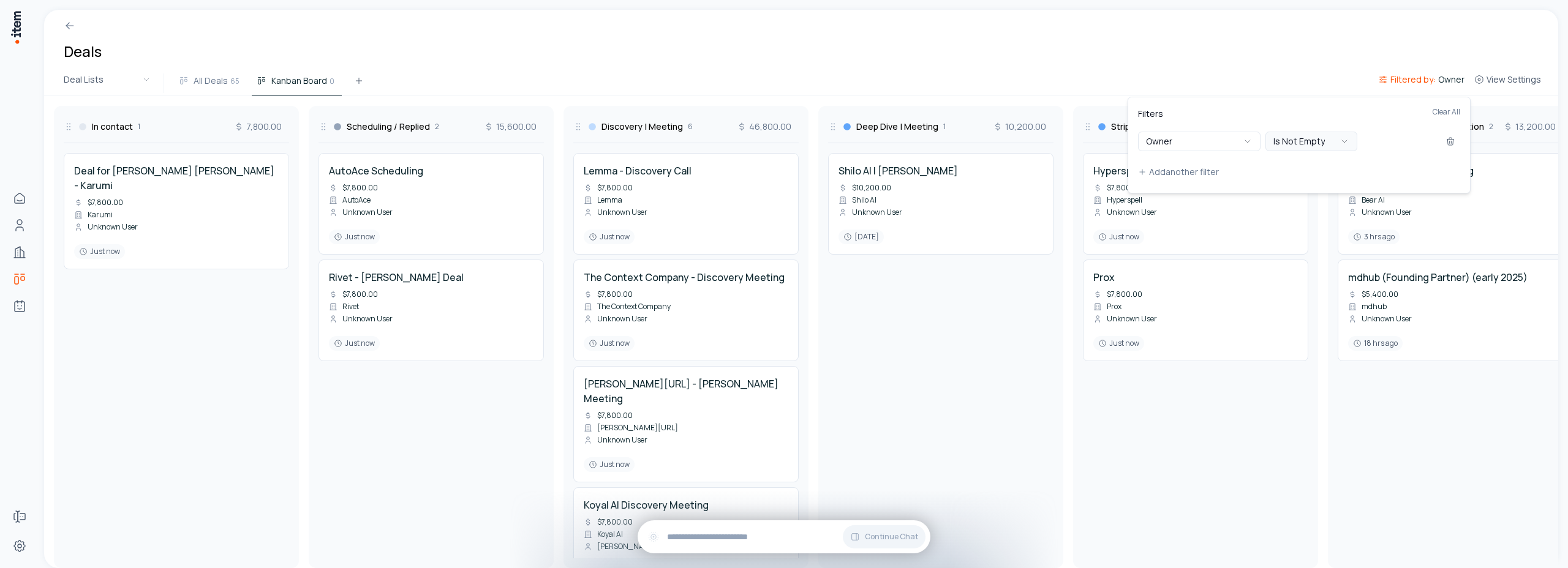
click at [1314, 141] on button "Is Not Empty" at bounding box center [1312, 141] width 92 height 20
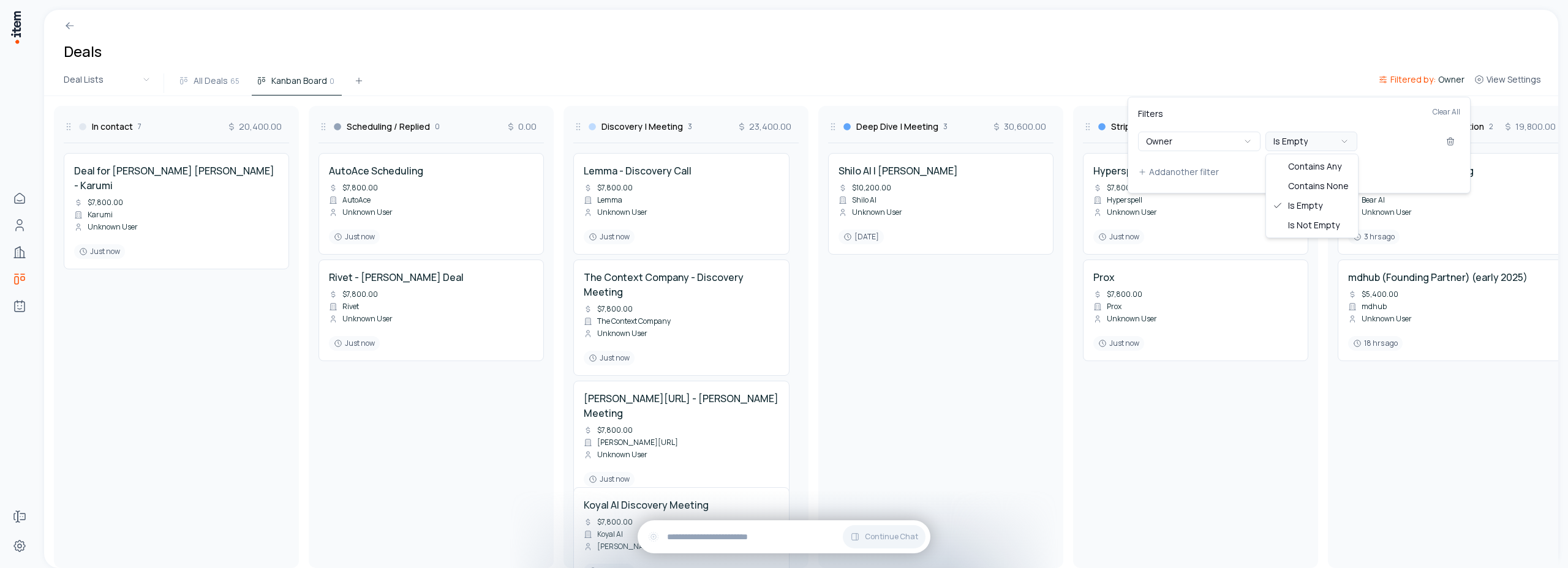
click at [1327, 135] on button "Is Empty" at bounding box center [1312, 141] width 92 height 20
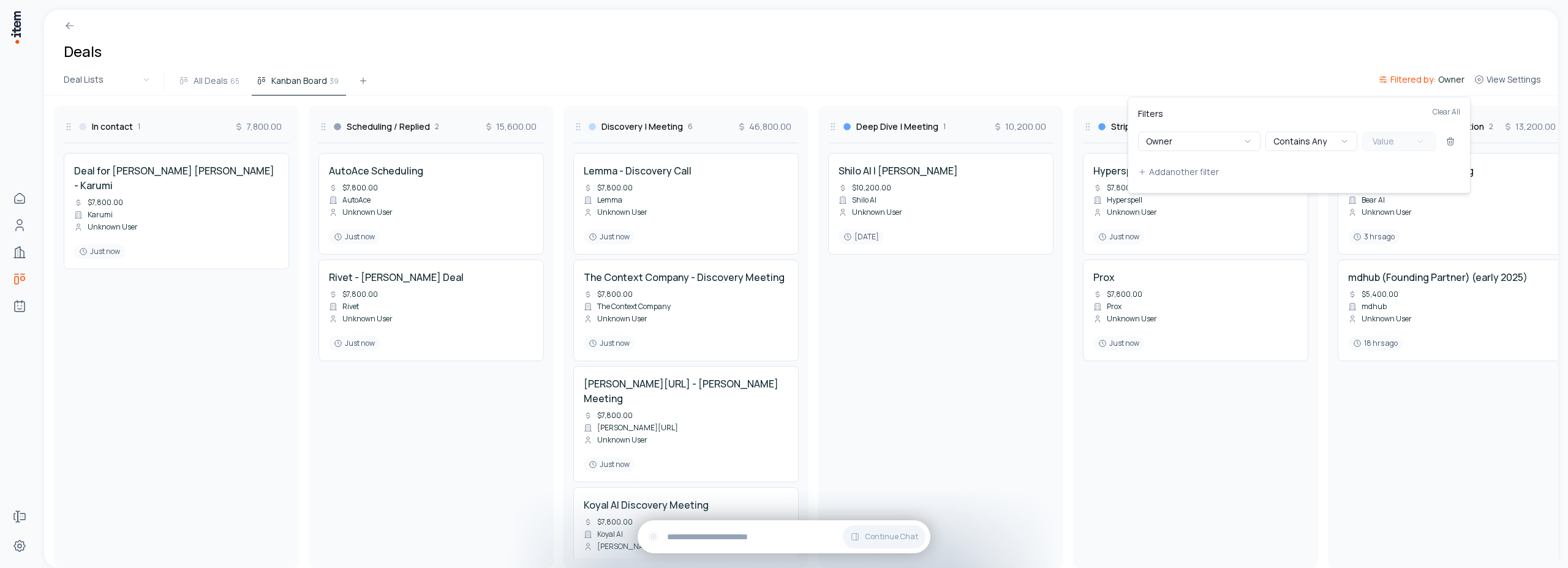
click at [1397, 144] on button "Value" at bounding box center [1399, 141] width 73 height 20
click at [1348, 143] on icon "button" at bounding box center [1344, 141] width 9 height 9
click at [1365, 117] on div "Filters Clear All" at bounding box center [1299, 119] width 322 height 24
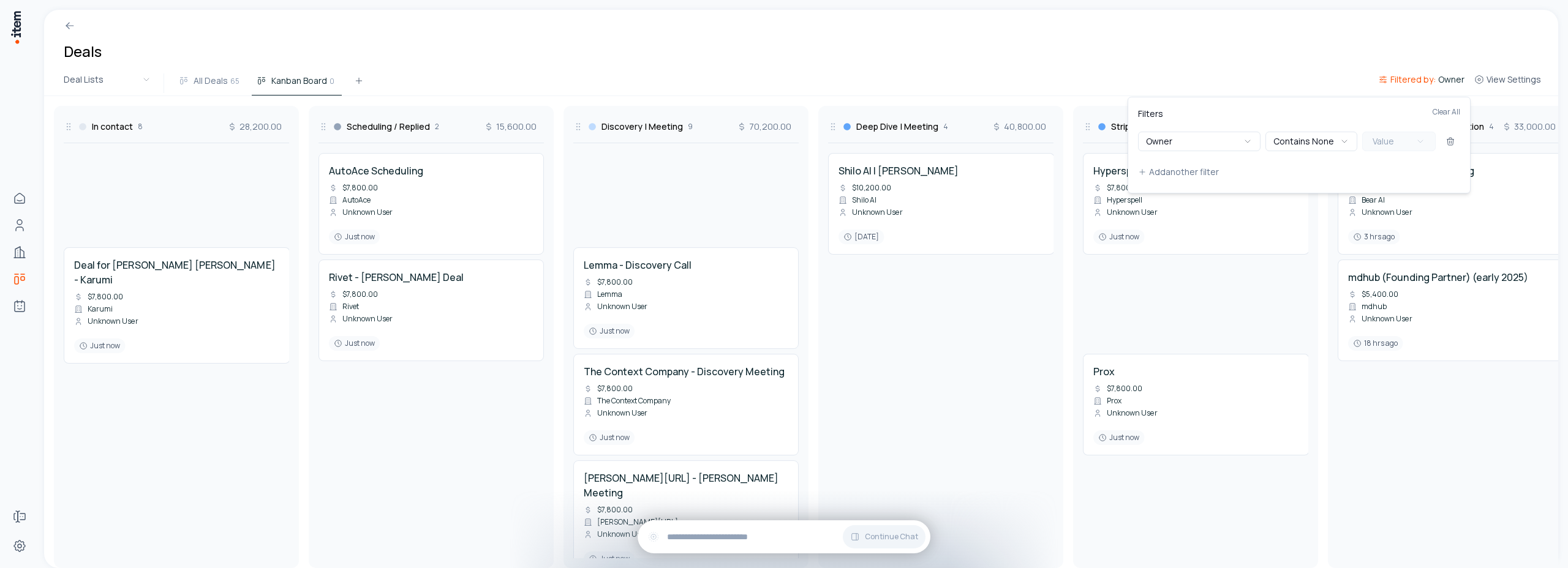
click at [1389, 142] on span "Value" at bounding box center [1384, 142] width 22 height 12
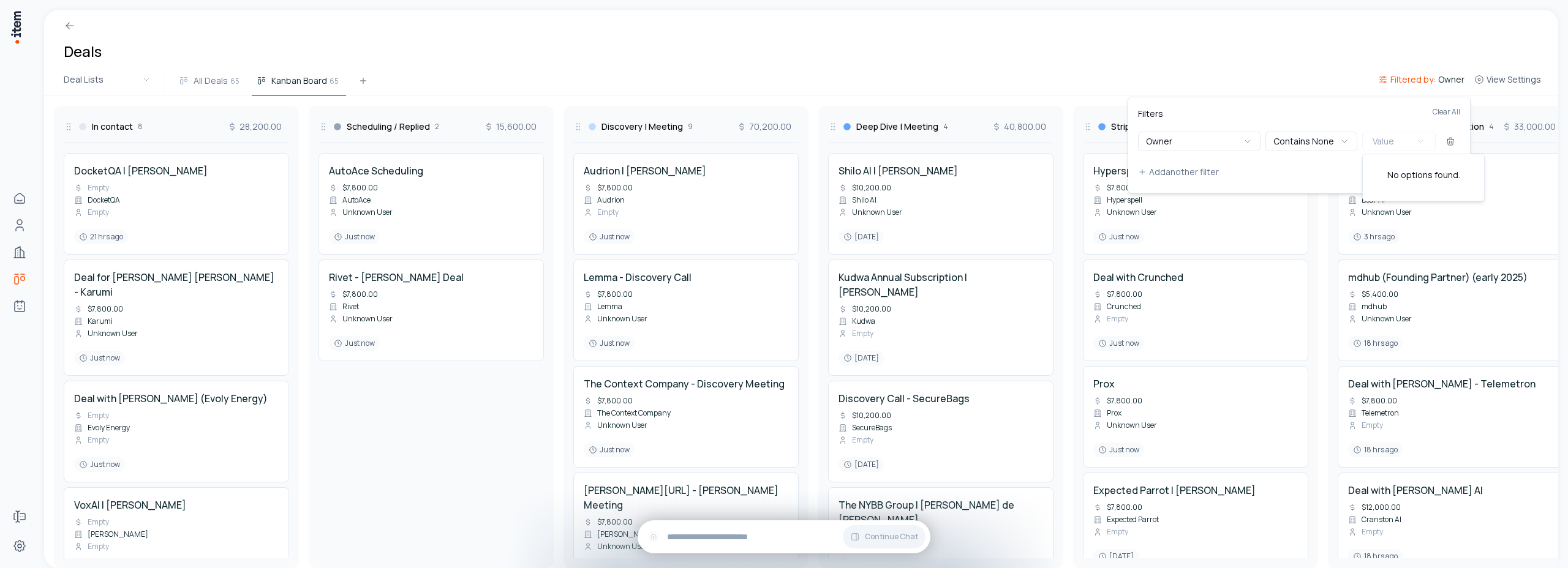
click at [1346, 114] on div "Filters Clear All" at bounding box center [1299, 119] width 322 height 24
click at [1226, 144] on button "Owner" at bounding box center [1199, 141] width 123 height 20
click at [1312, 133] on button "Contains" at bounding box center [1312, 141] width 92 height 20
click at [1397, 143] on input "text" at bounding box center [1399, 141] width 73 height 20
type input "*"
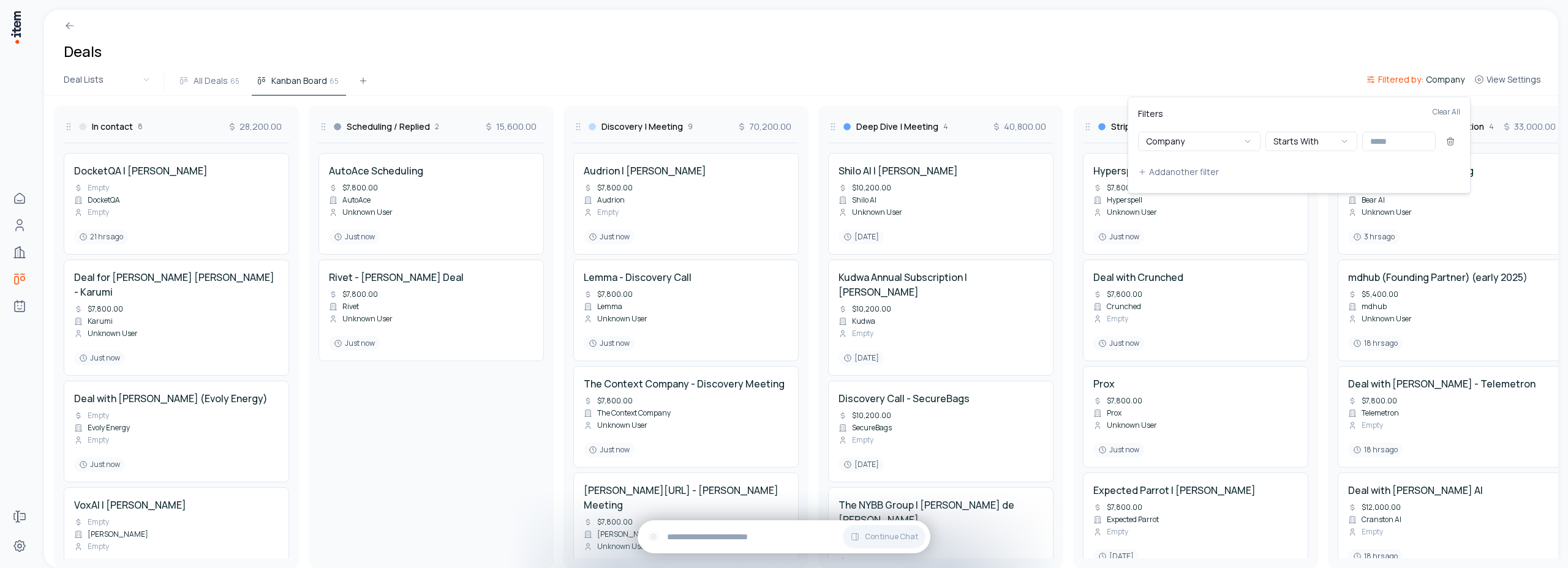
click at [1209, 54] on html "Home Contacts Companies Deals Agents Forms Settings Deals Deal Lists All Deals …" at bounding box center [784, 284] width 1568 height 568
click at [1432, 86] on button "Filtered by: Company" at bounding box center [1415, 83] width 108 height 22
click at [1447, 144] on icon at bounding box center [1450, 141] width 9 height 9
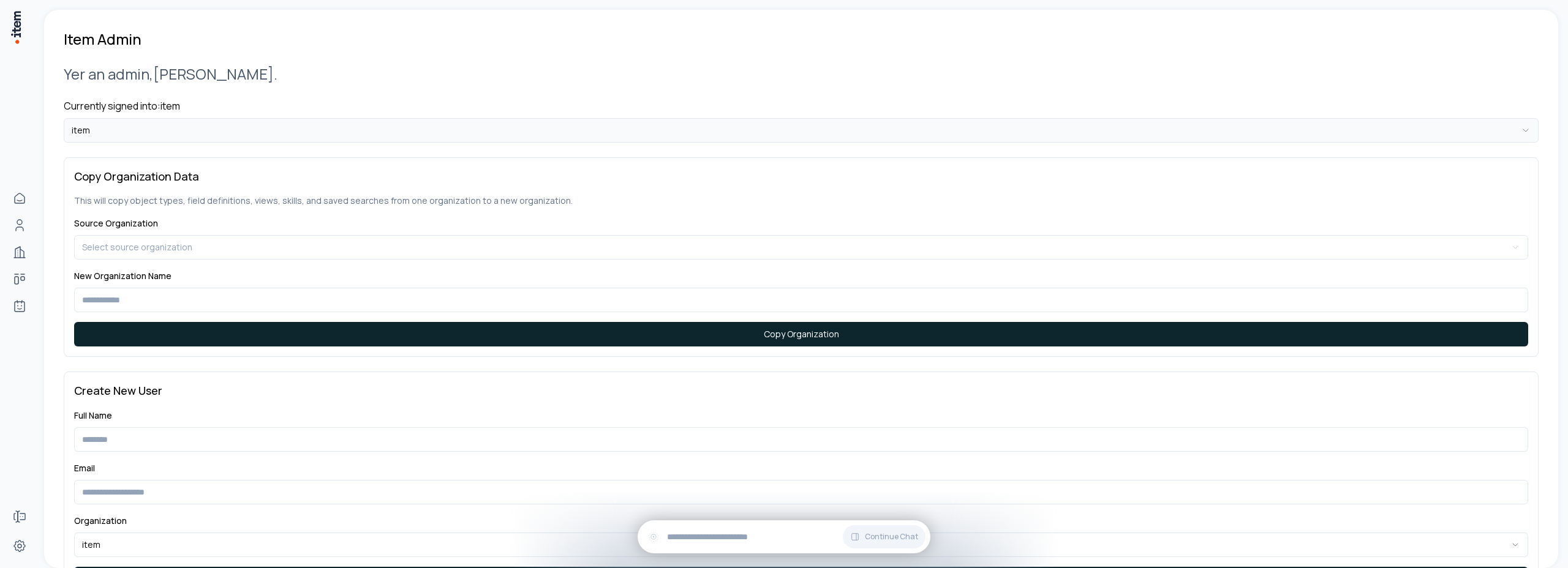
click at [119, 142] on html "**********" at bounding box center [784, 284] width 1568 height 568
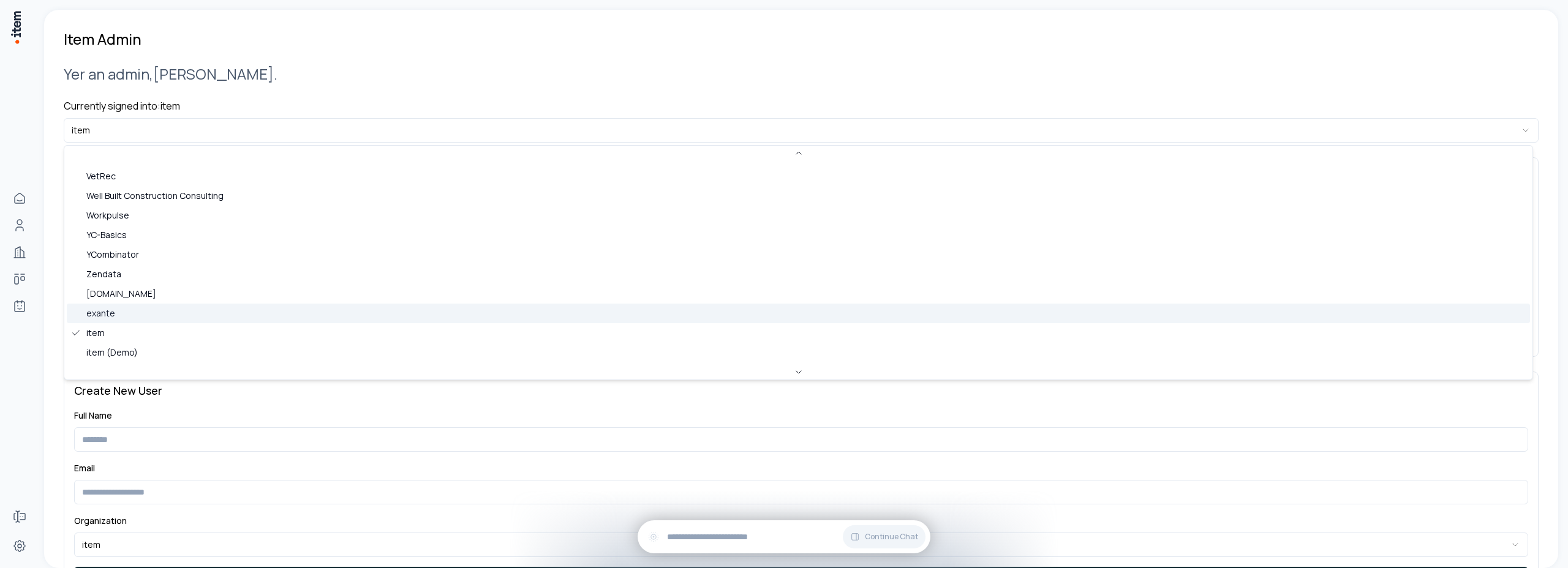
scroll to position [685, 0]
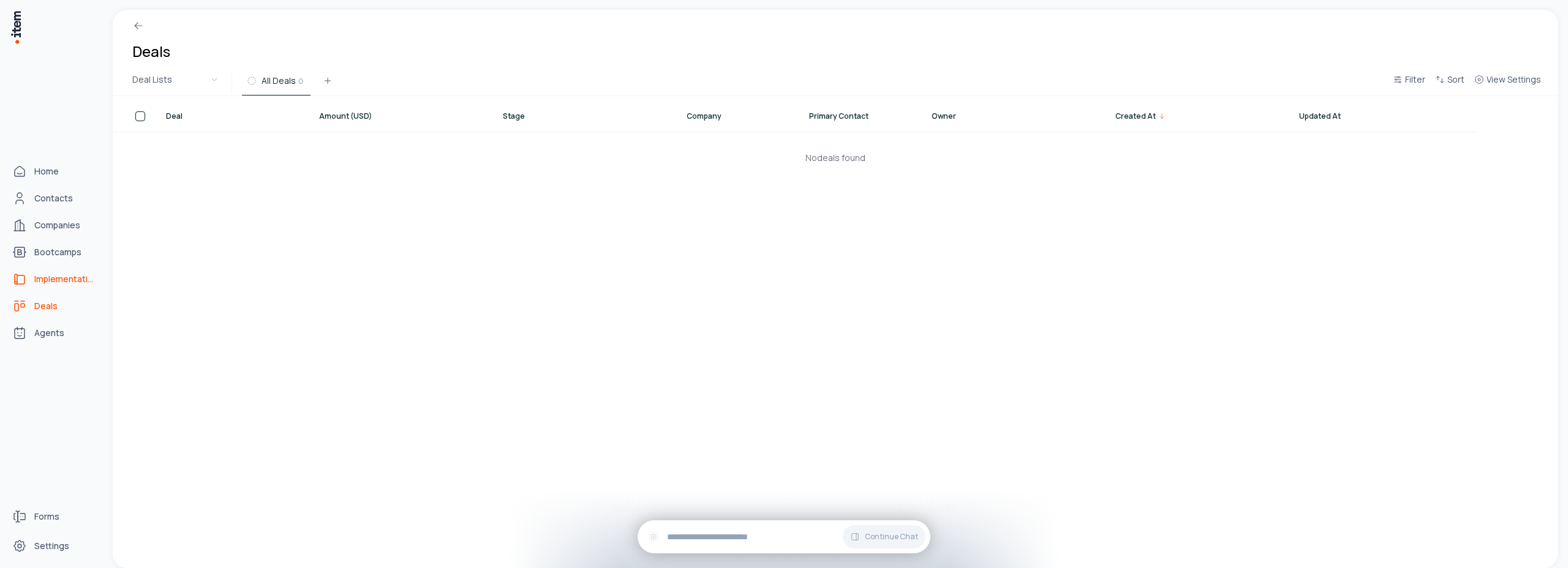
click at [20, 279] on icon "implementations" at bounding box center [20, 279] width 15 height 15
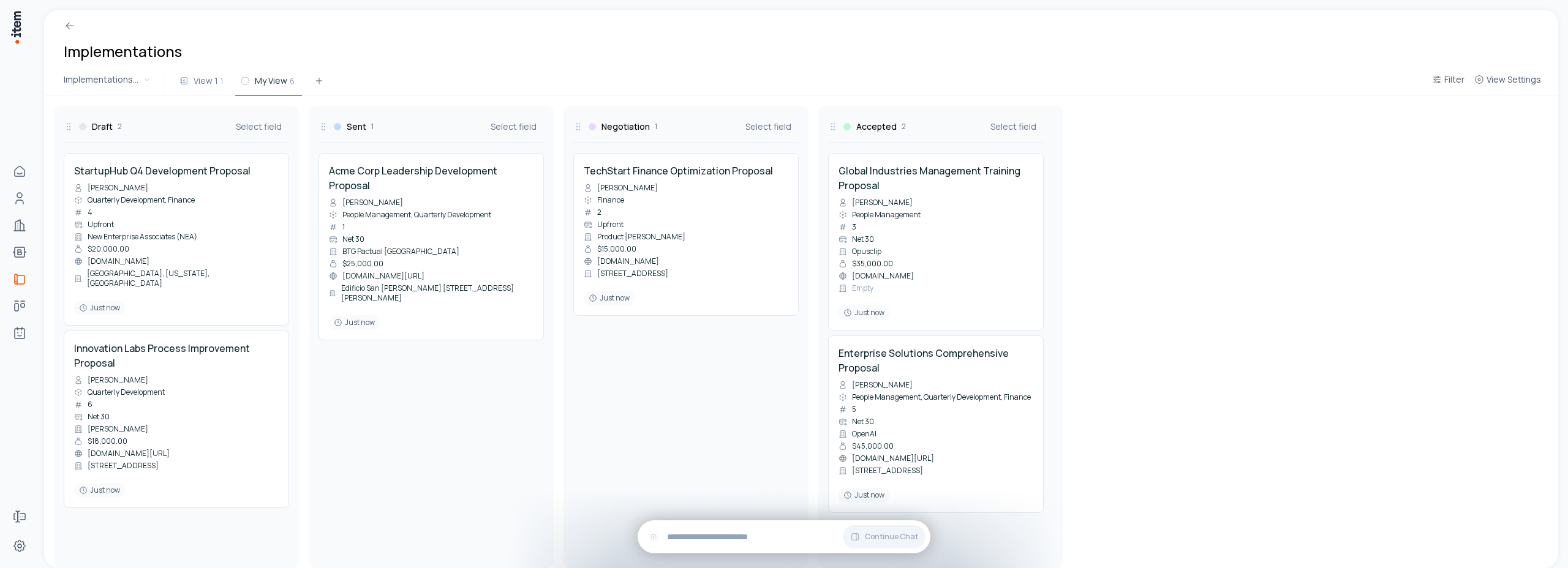
click at [1458, 81] on span "Filter" at bounding box center [1454, 79] width 20 height 12
click at [1168, 142] on button "Add filter" at bounding box center [1299, 142] width 322 height 22
click at [1291, 143] on button "Contains" at bounding box center [1312, 141] width 92 height 20
click at [1230, 142] on button "Name" at bounding box center [1199, 141] width 123 height 20
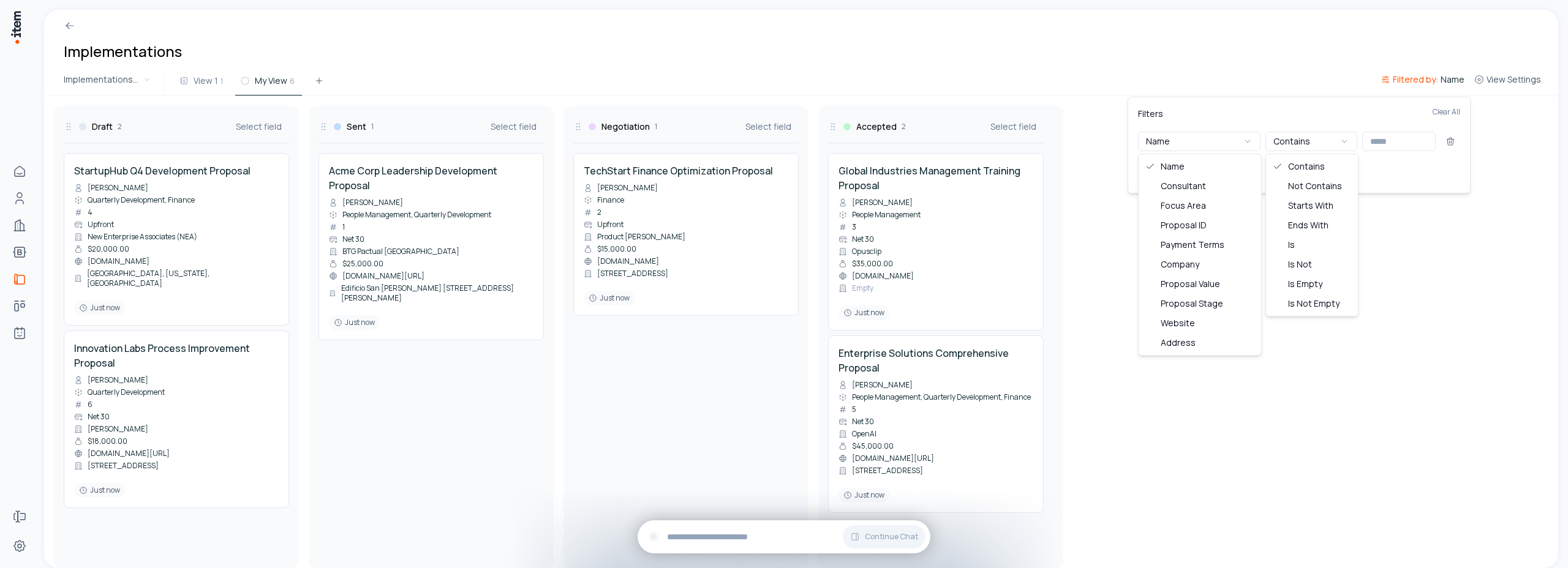
click at [1253, 108] on div "Filters Clear All" at bounding box center [1299, 119] width 322 height 24
click at [1322, 140] on button "Contains" at bounding box center [1312, 141] width 92 height 20
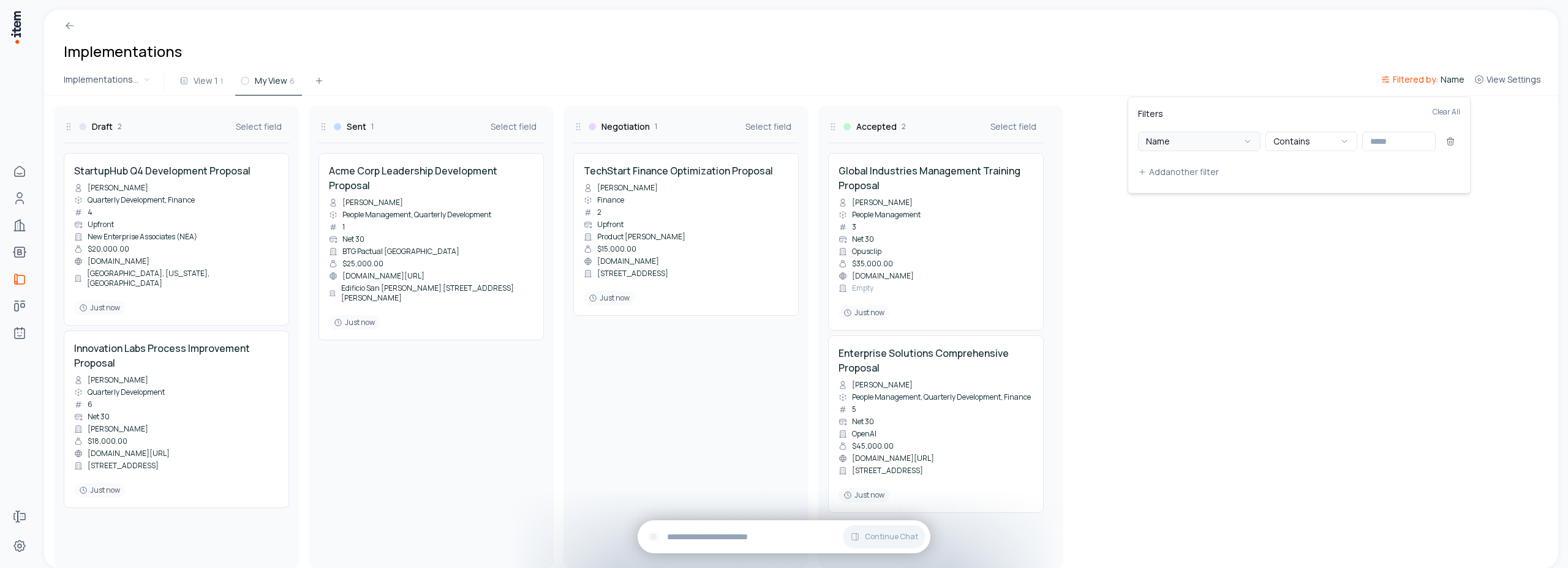
click at [1237, 140] on button "Name" at bounding box center [1199, 141] width 123 height 20
click at [1343, 143] on icon "button" at bounding box center [1344, 141] width 9 height 9
click at [1399, 137] on button "Value" at bounding box center [1399, 141] width 73 height 20
click at [1333, 150] on button "Contains Any" at bounding box center [1312, 141] width 92 height 20
click at [1323, 145] on button "Contains None" at bounding box center [1312, 141] width 92 height 20
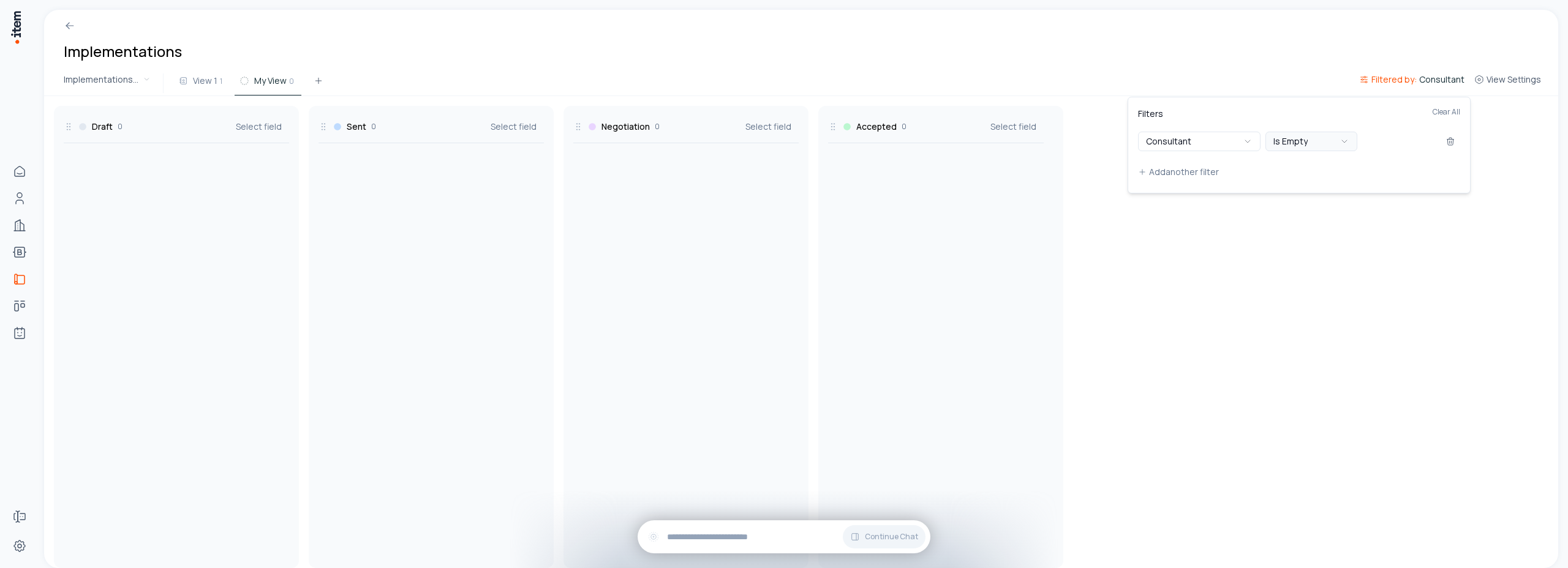
click at [1328, 140] on button "Is Empty" at bounding box center [1312, 141] width 92 height 20
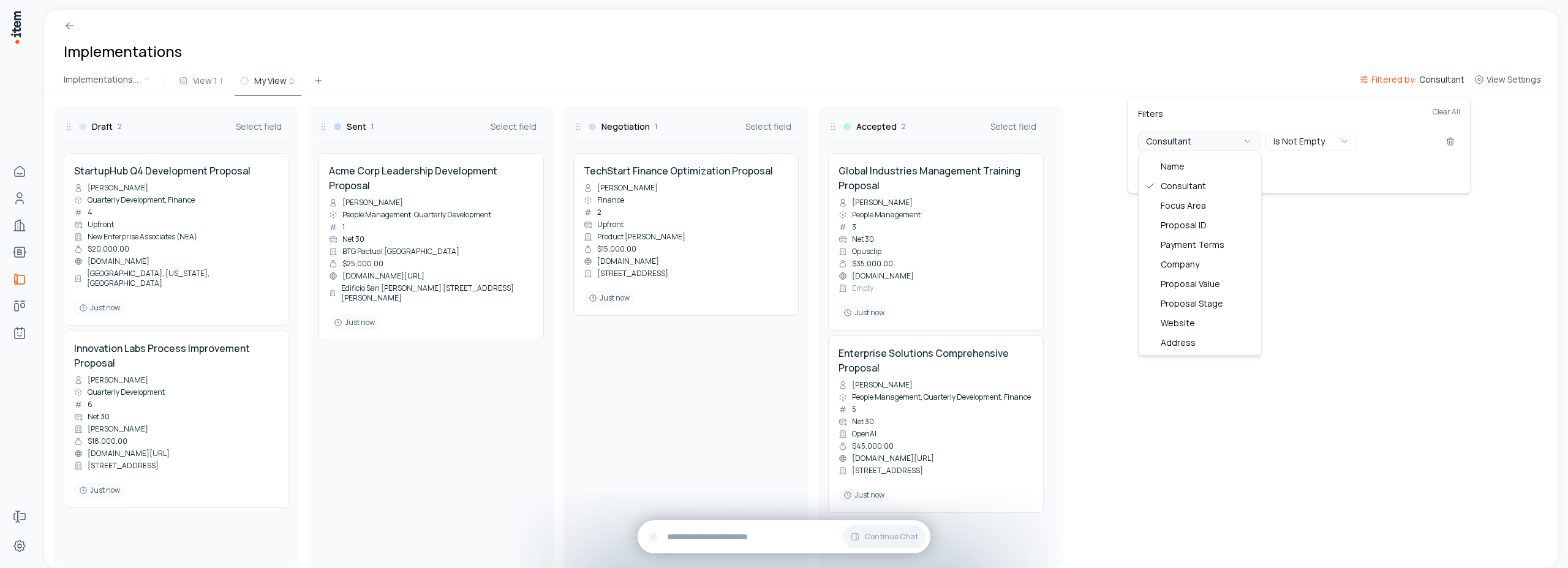
click at [1254, 142] on button "Consultant" at bounding box center [1199, 141] width 123 height 20
click at [1246, 144] on icon "button" at bounding box center [1247, 141] width 9 height 9
click at [1321, 139] on button "Is Not Empty" at bounding box center [1312, 141] width 92 height 20
click at [1390, 136] on span "Value" at bounding box center [1384, 142] width 22 height 12
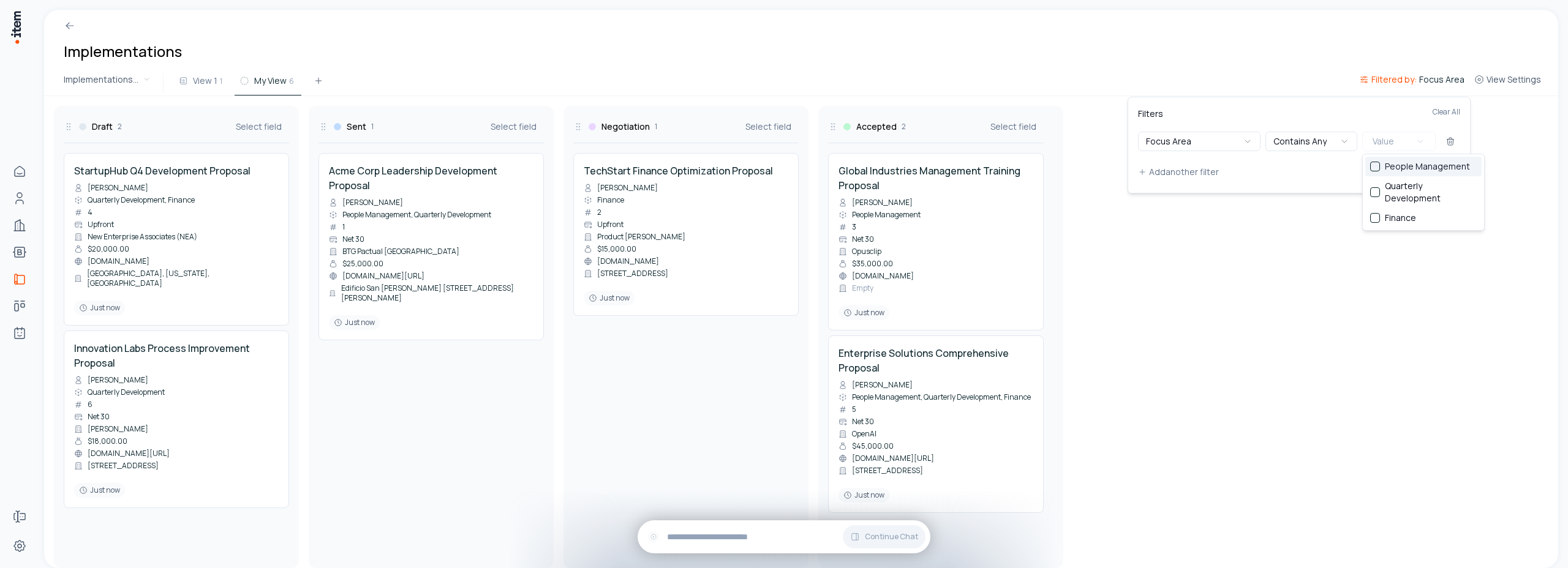
click at [1399, 167] on span "People Management" at bounding box center [1428, 167] width 85 height 12
click at [1291, 170] on button "Add another filter" at bounding box center [1299, 172] width 322 height 22
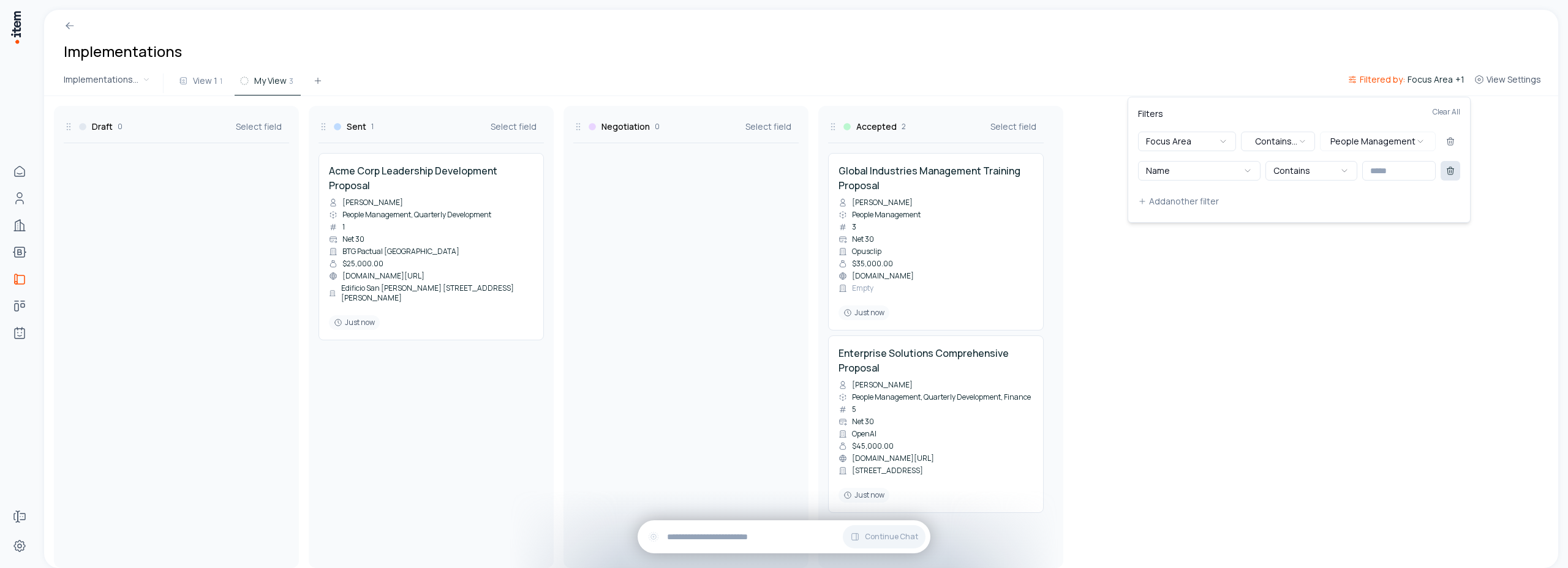
click at [1454, 174] on icon at bounding box center [1450, 171] width 9 height 9
click at [1454, 143] on icon at bounding box center [1450, 141] width 9 height 9
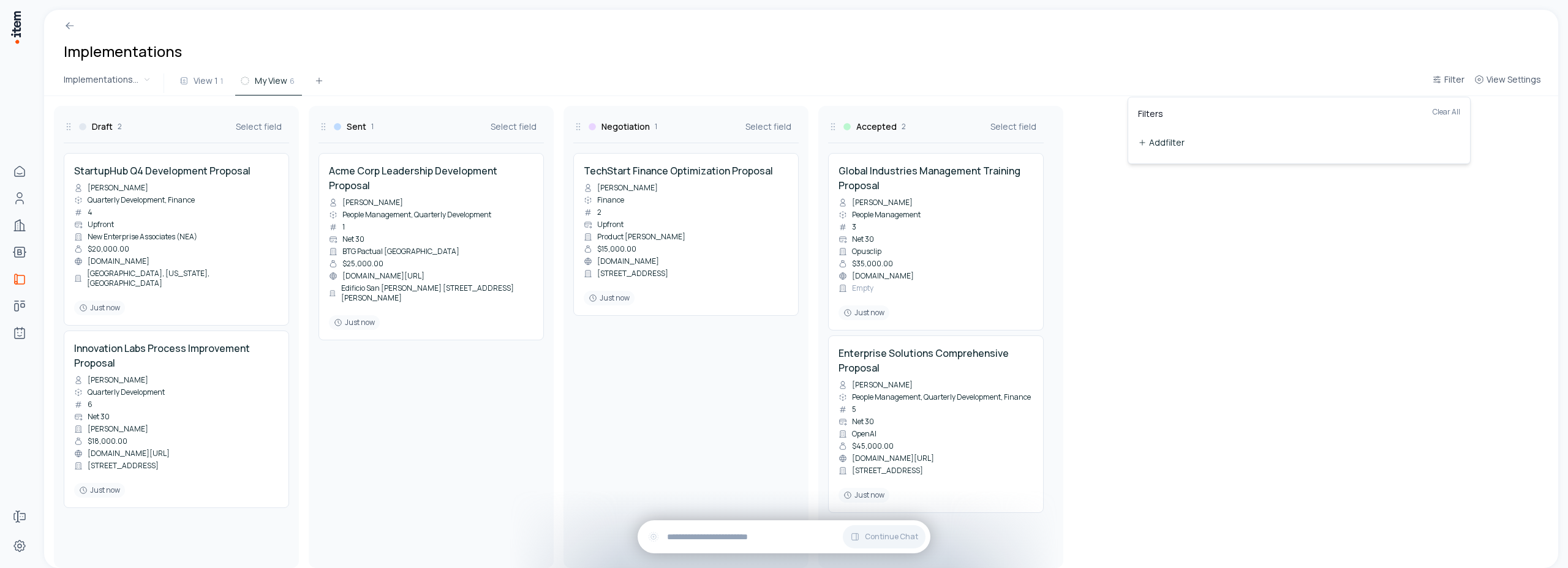
click at [1180, 143] on button "Add filter" at bounding box center [1299, 142] width 322 height 22
click at [1200, 146] on button "Name" at bounding box center [1199, 141] width 123 height 20
click at [1312, 146] on button "Contains" at bounding box center [1312, 141] width 92 height 20
click at [1395, 142] on input "text" at bounding box center [1399, 141] width 73 height 20
click at [1338, 143] on button "Contains" at bounding box center [1312, 141] width 92 height 20
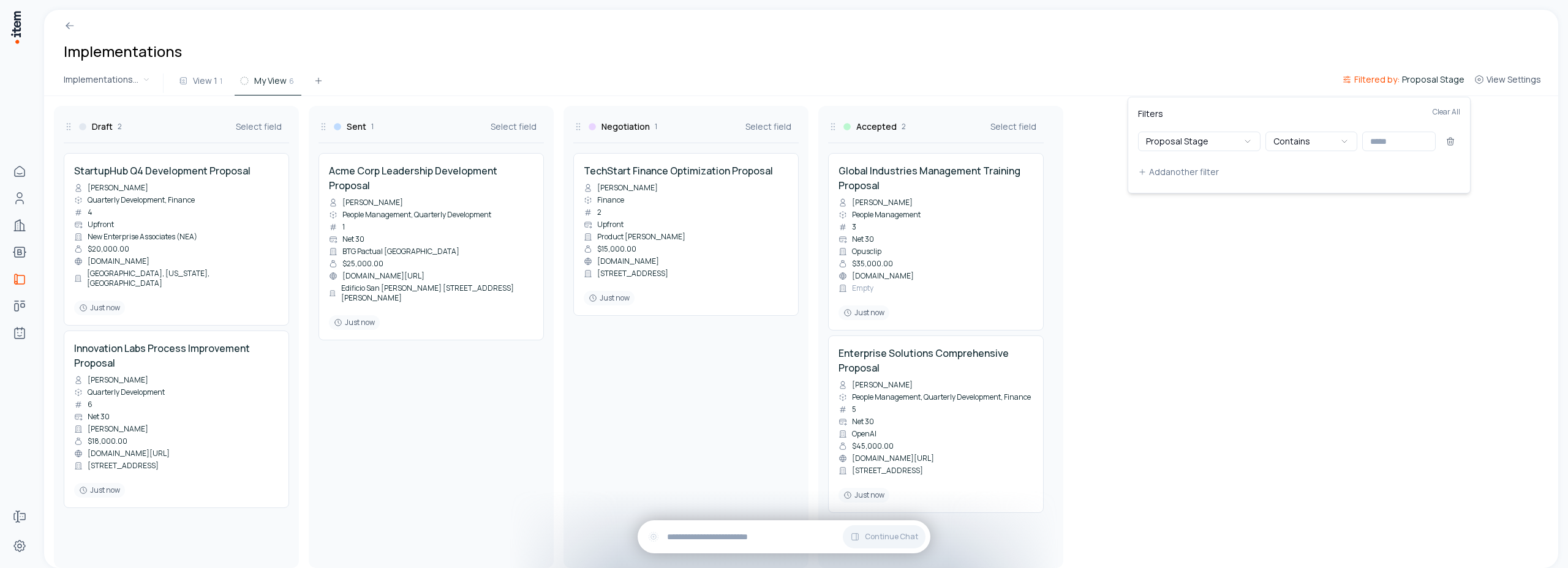
click at [1224, 126] on div "Filters Clear All" at bounding box center [1299, 119] width 322 height 24
click at [1223, 144] on button "Proposal Stage" at bounding box center [1199, 141] width 123 height 20
click at [1369, 145] on input "text" at bounding box center [1399, 141] width 73 height 20
click at [1418, 171] on button "Add another filter" at bounding box center [1299, 172] width 322 height 22
click at [1451, 171] on icon at bounding box center [1450, 171] width 9 height 9
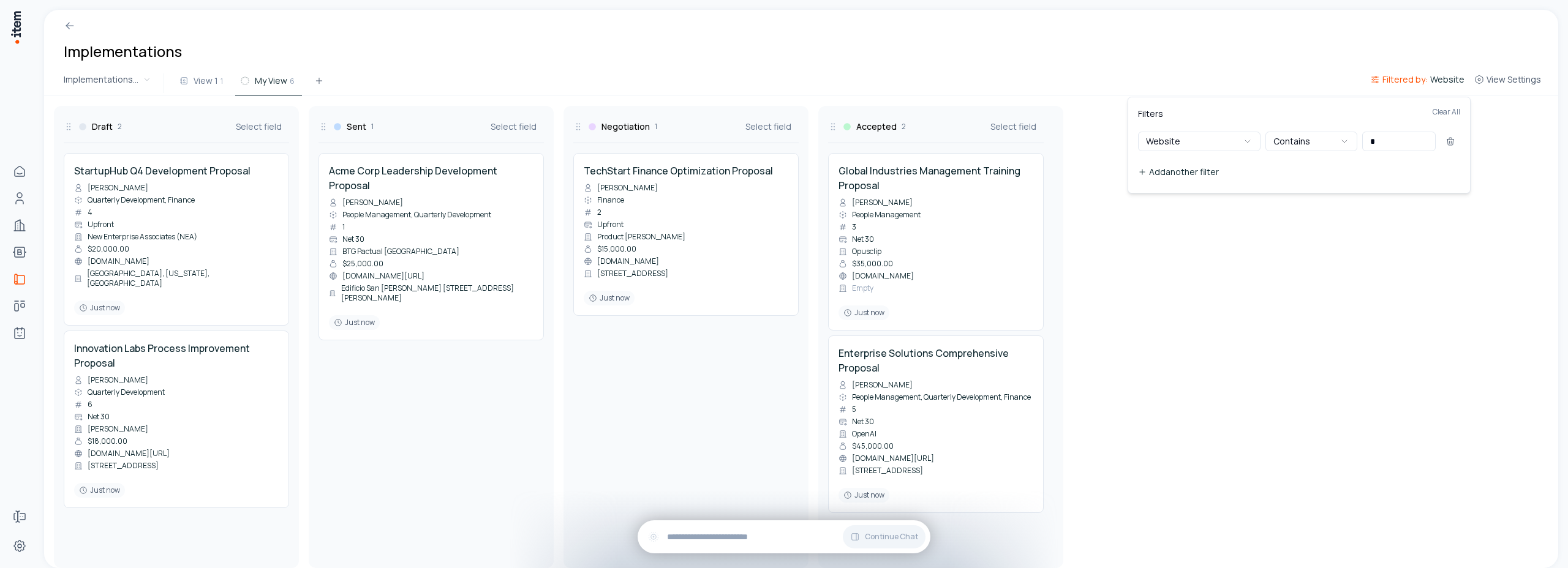
click at [1354, 181] on button "Add another filter" at bounding box center [1299, 172] width 322 height 22
drag, startPoint x: 1446, startPoint y: 169, endPoint x: 1401, endPoint y: 171, distance: 45.0
click at [1446, 169] on icon at bounding box center [1450, 171] width 9 height 9
click at [1400, 141] on input "*" at bounding box center [1399, 141] width 73 height 20
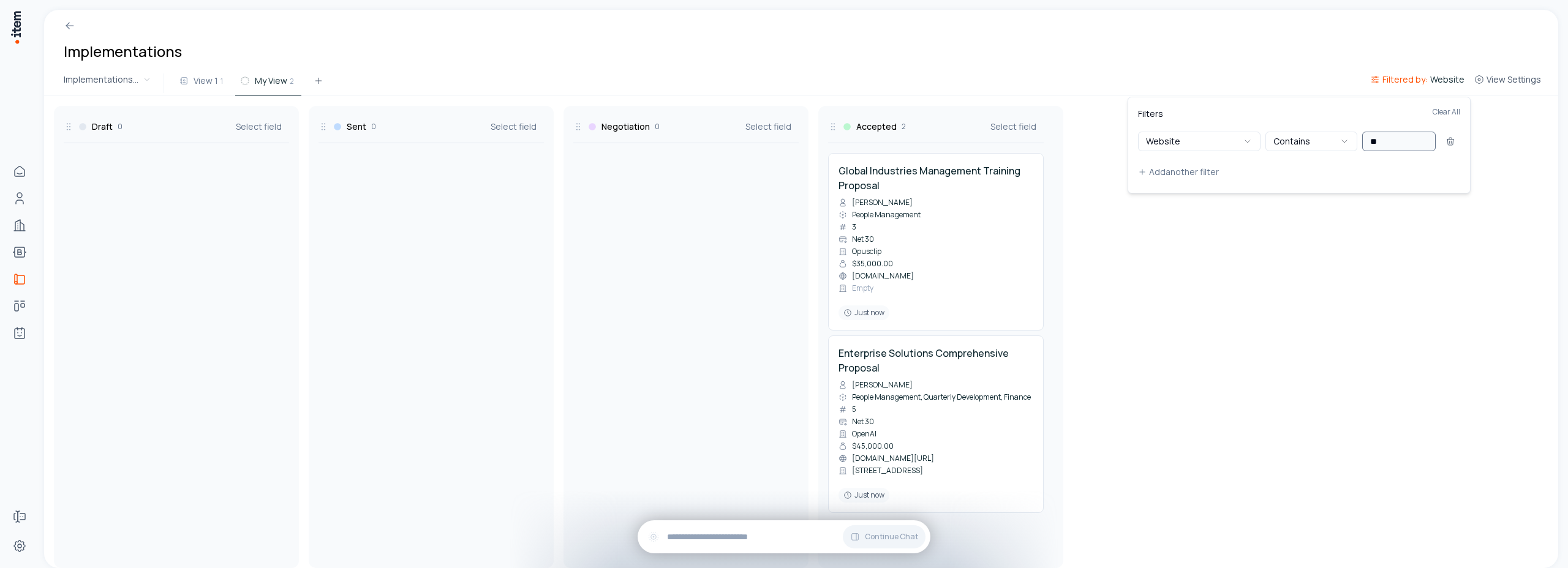
type input "*"
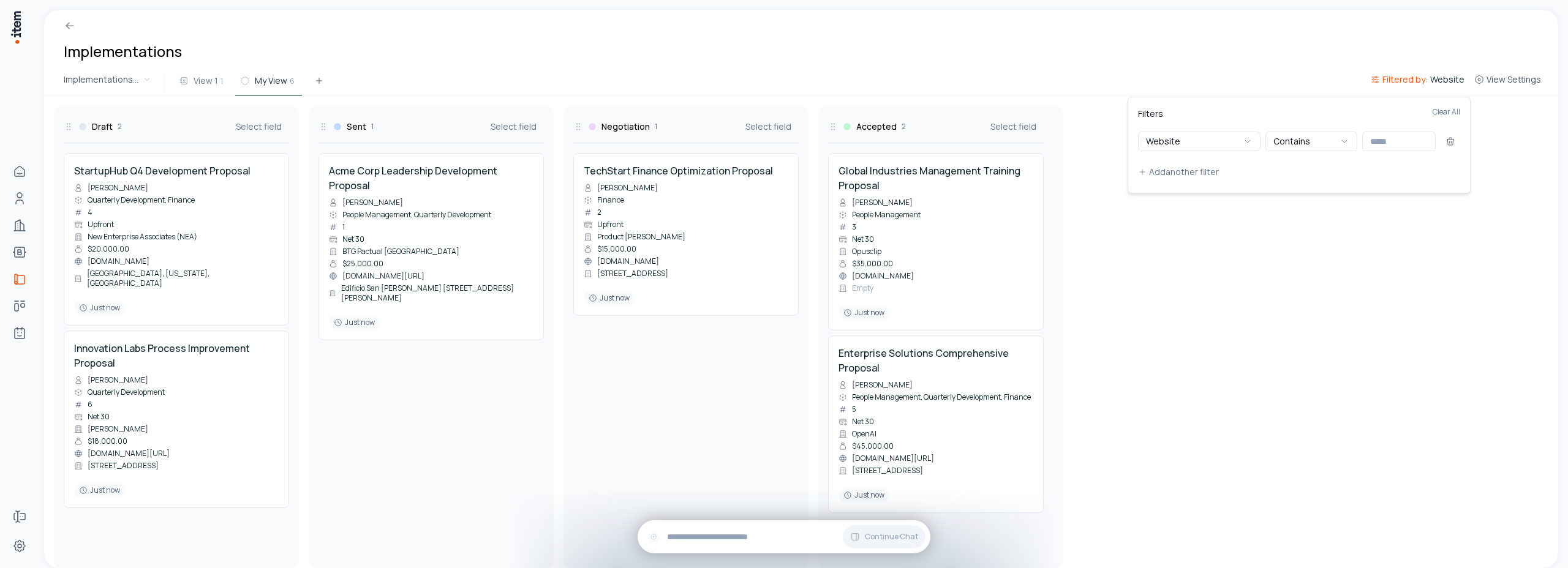
click at [773, 73] on html "Home Contacts Companies Bootcamps Implementations Deals Agents Forms Settings I…" at bounding box center [784, 284] width 1568 height 568
click at [1449, 79] on span "Website" at bounding box center [1447, 79] width 35 height 12
click at [1449, 144] on icon at bounding box center [1450, 142] width 5 height 5
click at [778, 56] on html "Home Contacts Companies Bootcamps Implementations Deals Agents Forms Settings I…" at bounding box center [784, 284] width 1568 height 568
click at [1451, 80] on span "Filter" at bounding box center [1454, 79] width 20 height 12
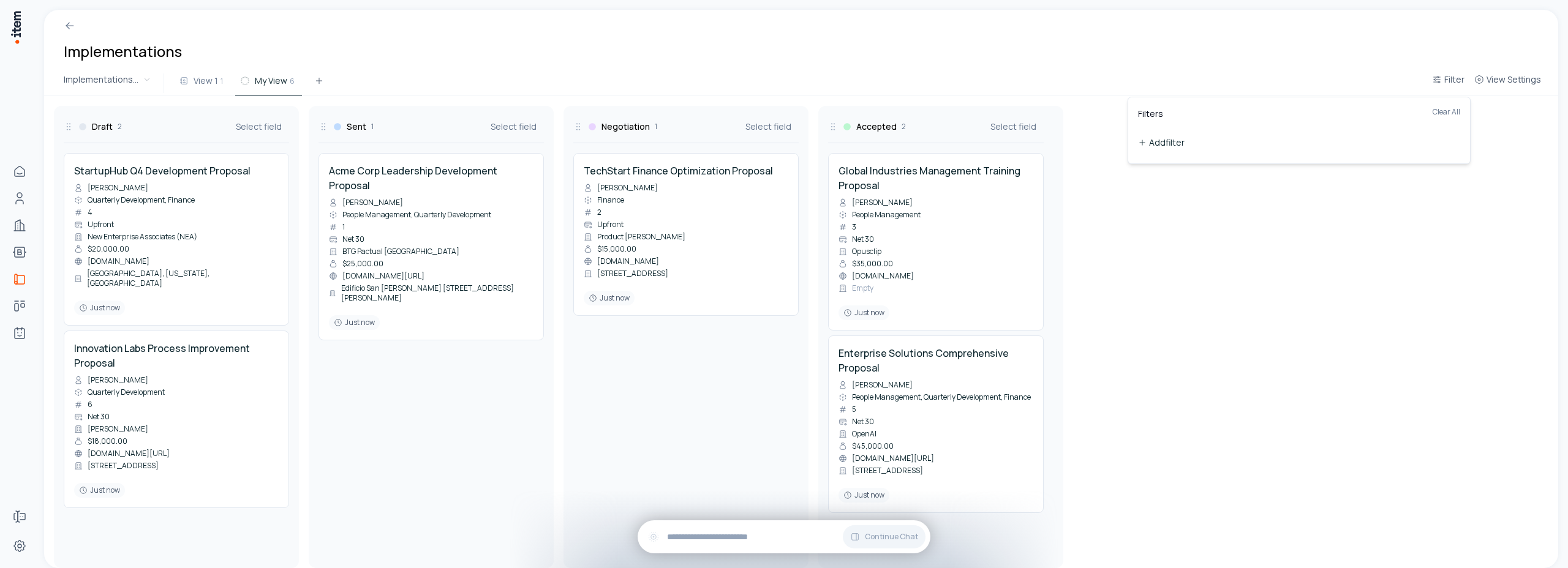
click at [1152, 146] on button "Add filter" at bounding box center [1299, 142] width 322 height 22
click at [1200, 149] on button "Name" at bounding box center [1199, 141] width 123 height 20
click at [1380, 143] on input "text" at bounding box center [1399, 141] width 73 height 20
type input "***"
click at [1363, 118] on div "Filters Clear All" at bounding box center [1299, 119] width 322 height 24
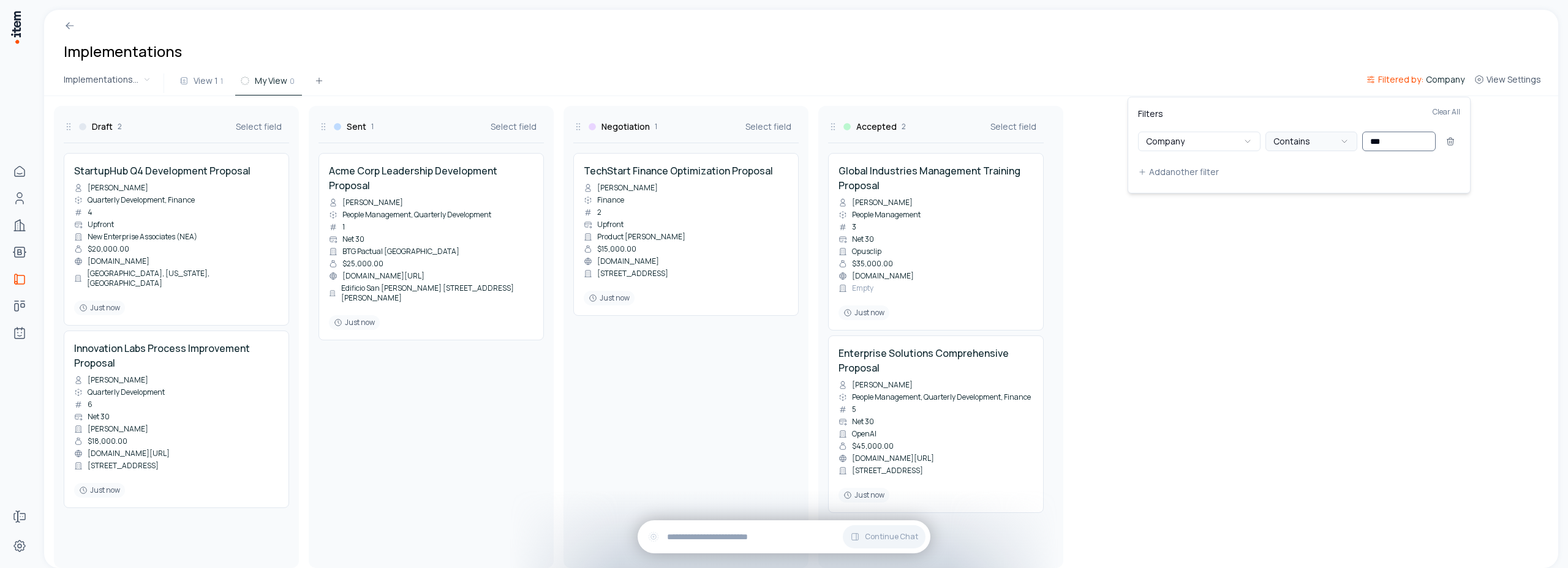
drag, startPoint x: 1394, startPoint y: 142, endPoint x: 1355, endPoint y: 142, distance: 39.0
click at [1355, 142] on div "Company Contains ***" at bounding box center [1299, 141] width 322 height 20
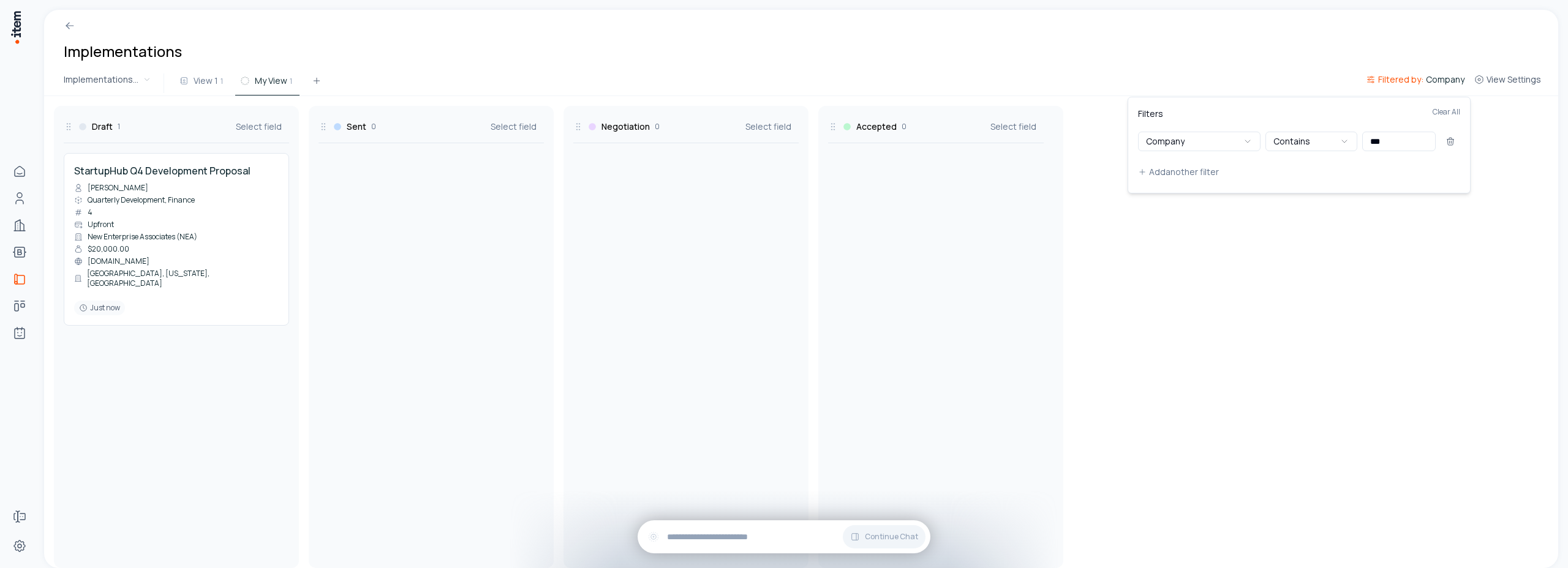
click at [1364, 123] on div "Filters Clear All" at bounding box center [1299, 119] width 322 height 24
drag, startPoint x: 1390, startPoint y: 139, endPoint x: 1355, endPoint y: 140, distance: 35.0
click at [1355, 140] on div "Company Contains ***" at bounding box center [1299, 141] width 322 height 20
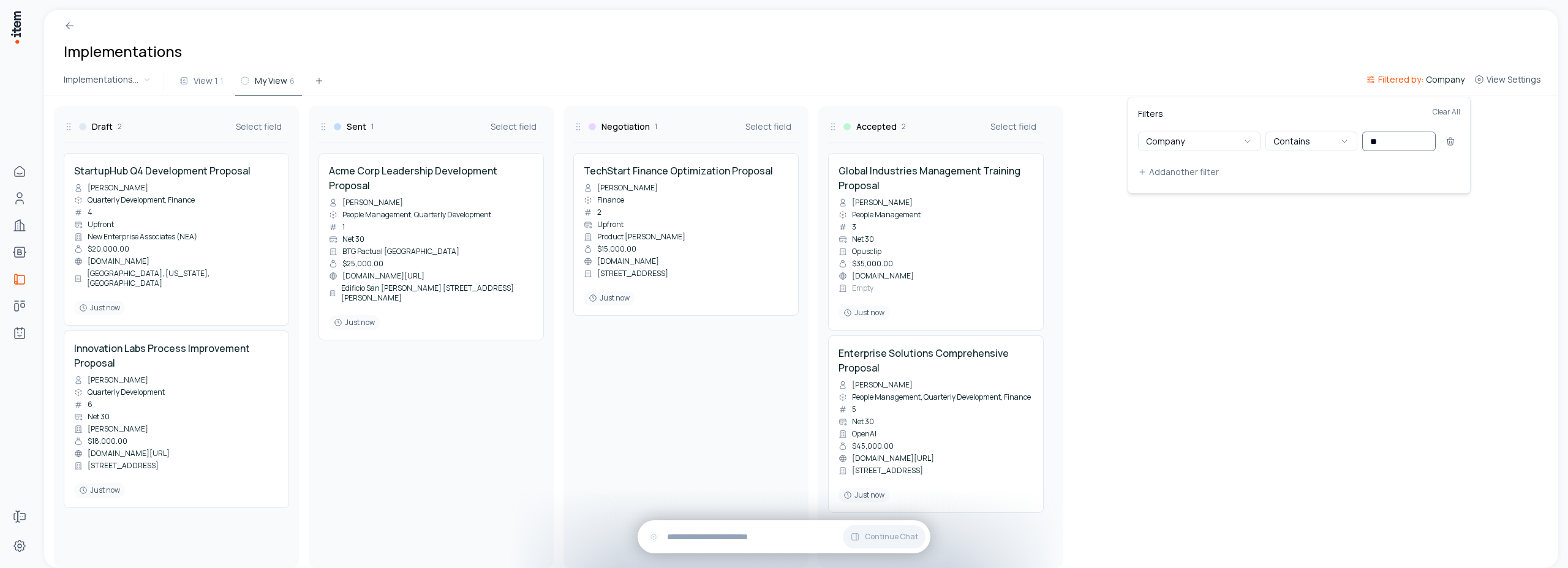
type input "***"
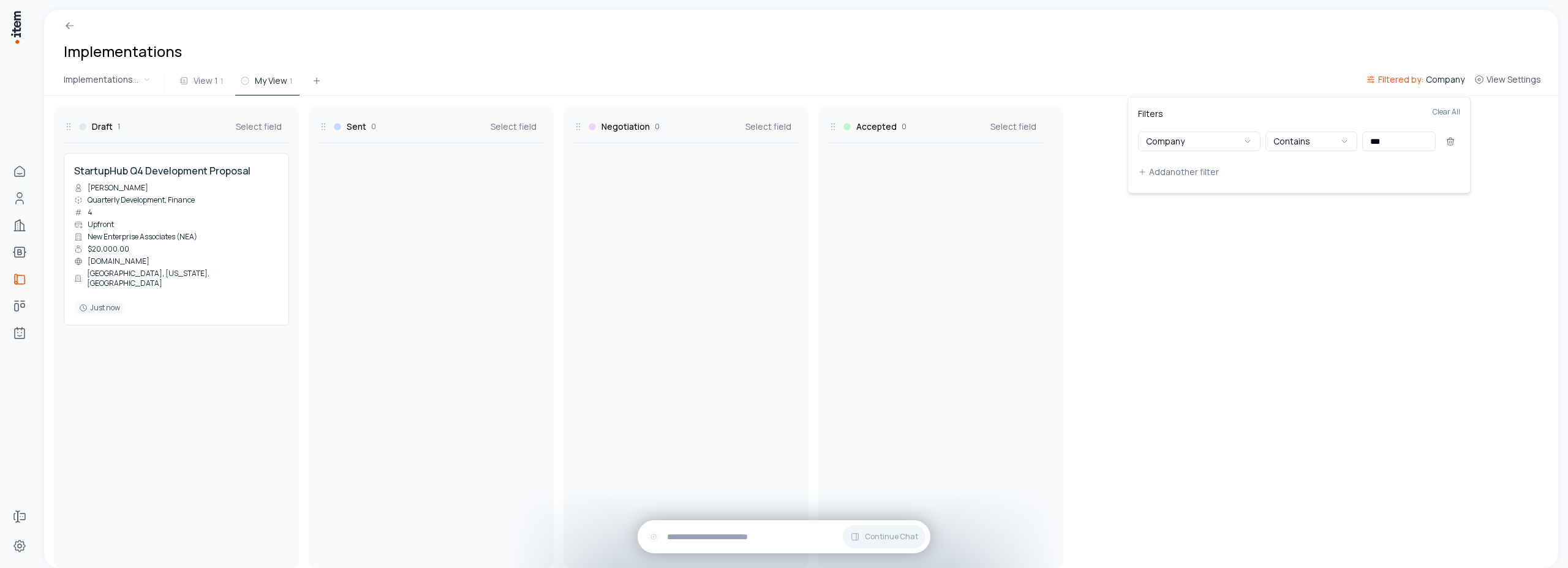
click at [1371, 118] on div "Filters Clear All" at bounding box center [1299, 119] width 322 height 24
drag, startPoint x: 1394, startPoint y: 143, endPoint x: 1361, endPoint y: 146, distance: 33.1
click at [1361, 146] on div "Company Contains ***" at bounding box center [1299, 141] width 322 height 20
